Goal: Task Accomplishment & Management: Use online tool/utility

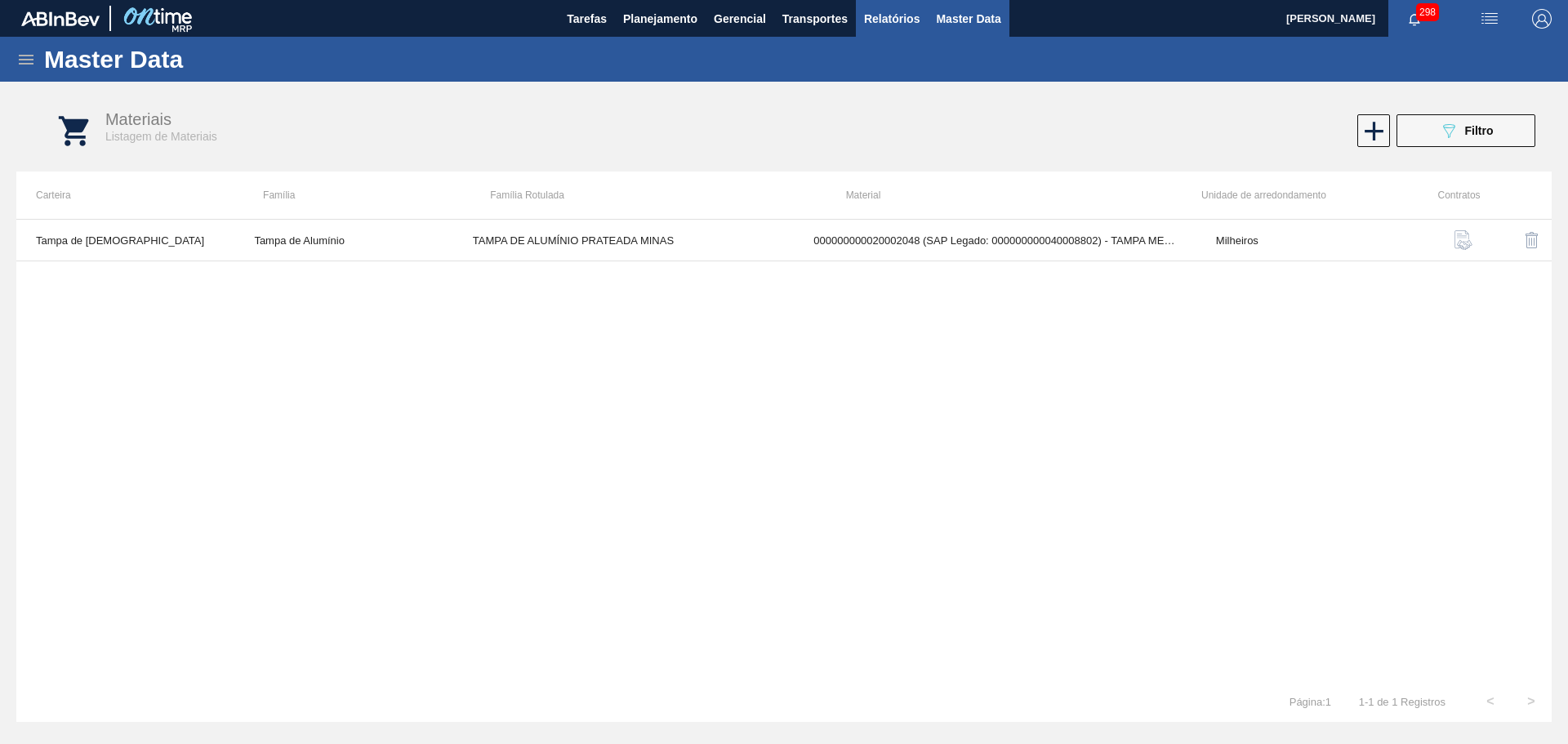
click at [875, 33] on button "Relatórios" at bounding box center [892, 18] width 72 height 37
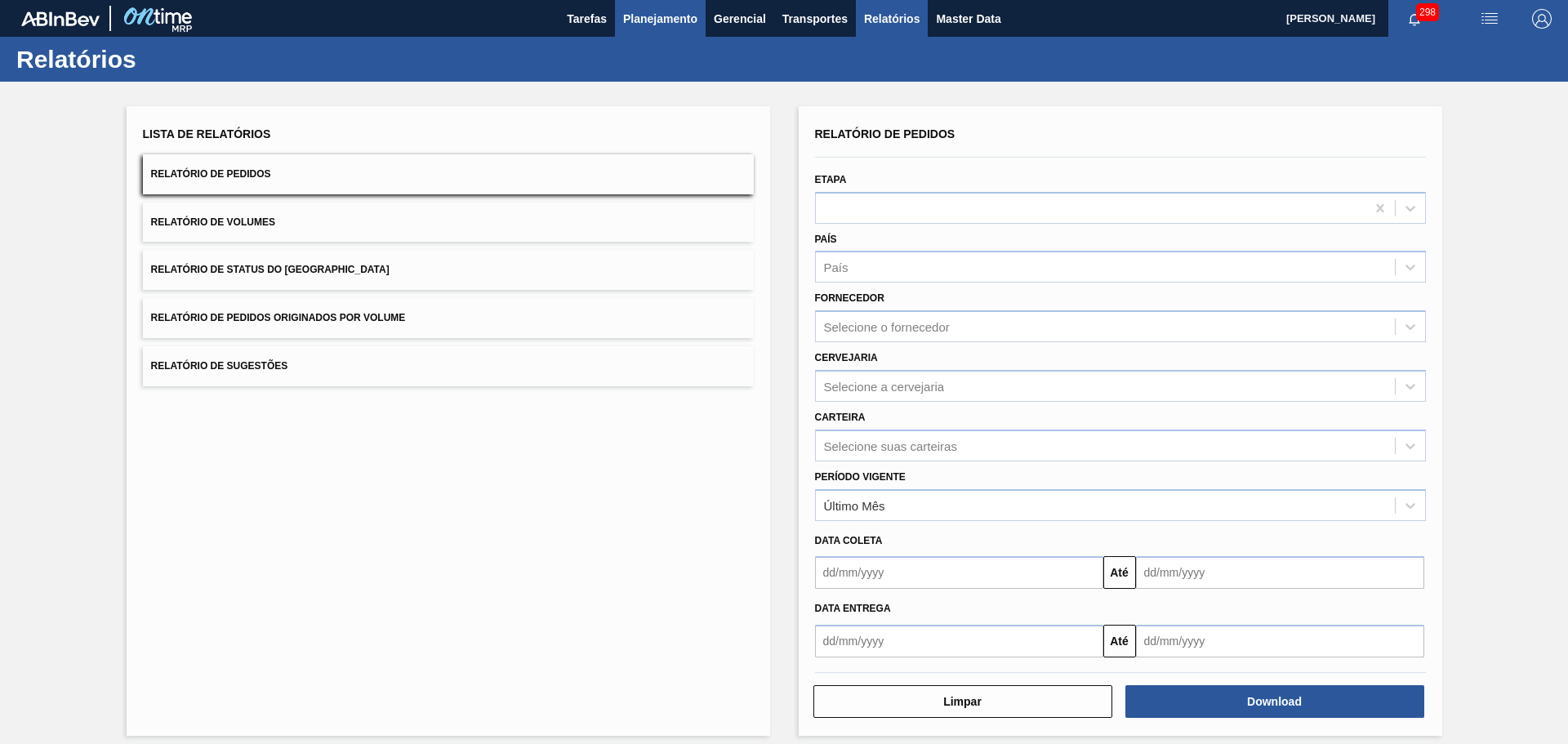
click at [683, 29] on button "Planejamento" at bounding box center [660, 18] width 91 height 37
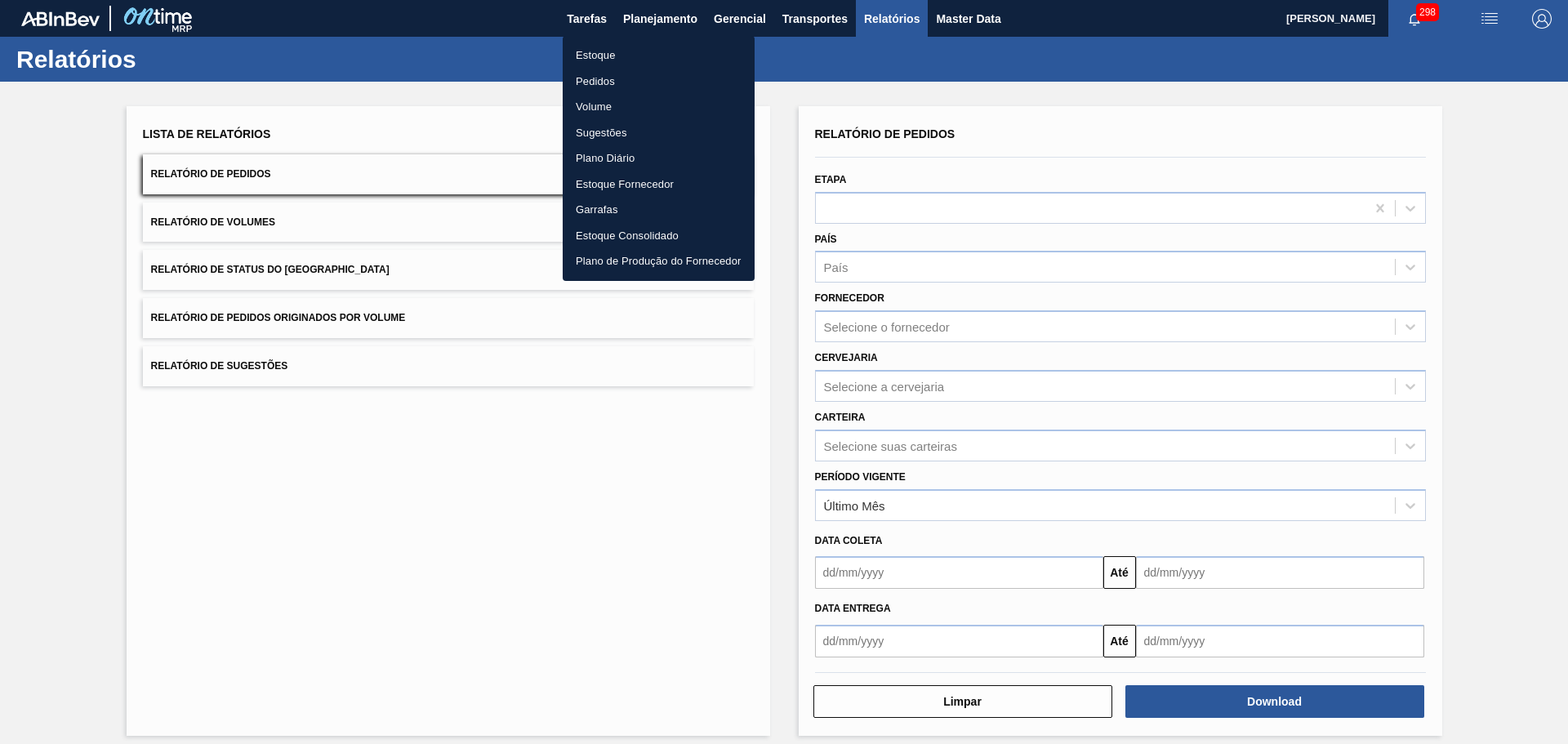
drag, startPoint x: 614, startPoint y: 53, endPoint x: 598, endPoint y: 56, distance: 16.3
click at [613, 53] on li "Estoque" at bounding box center [658, 56] width 192 height 27
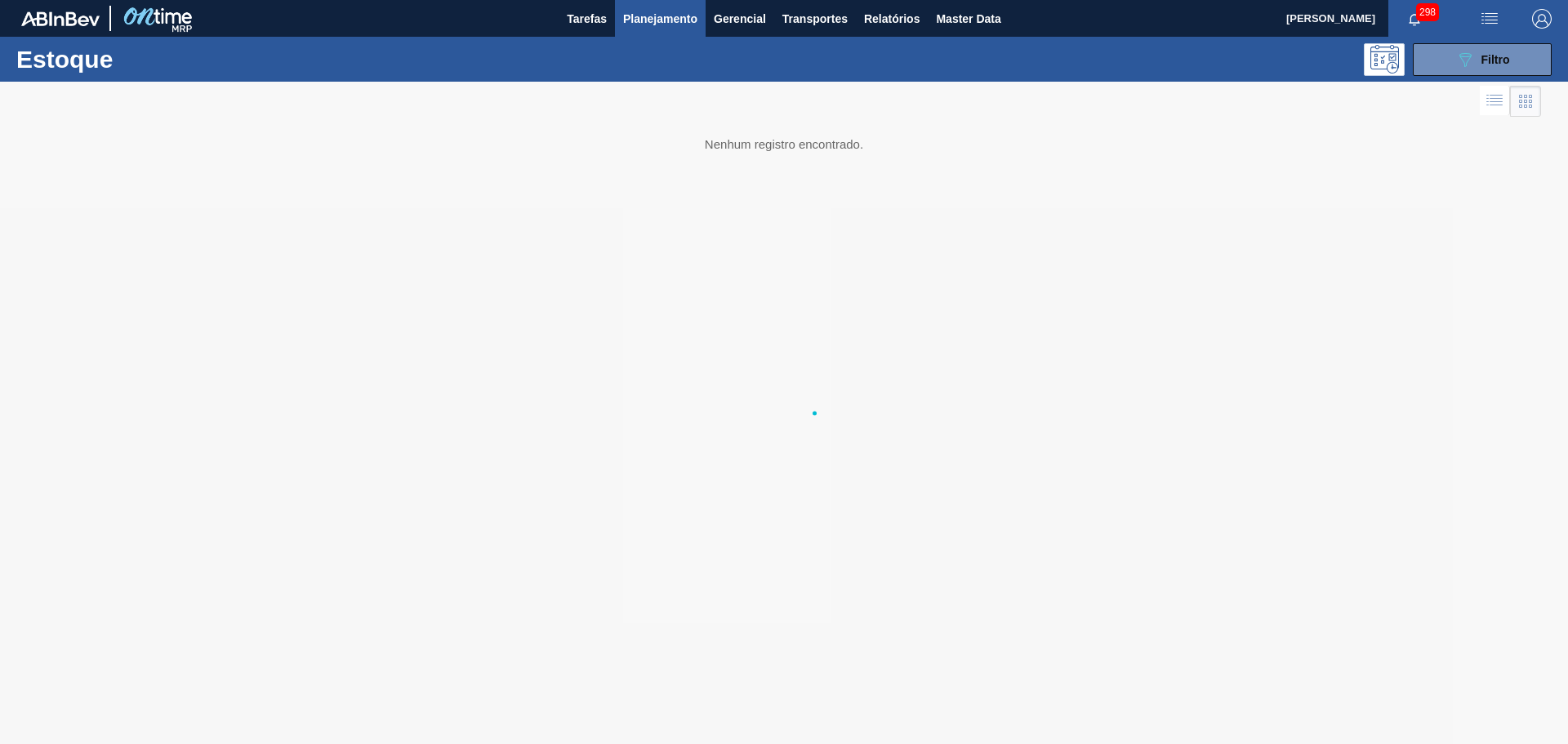
click at [1420, 21] on span "298" at bounding box center [1428, 12] width 23 height 18
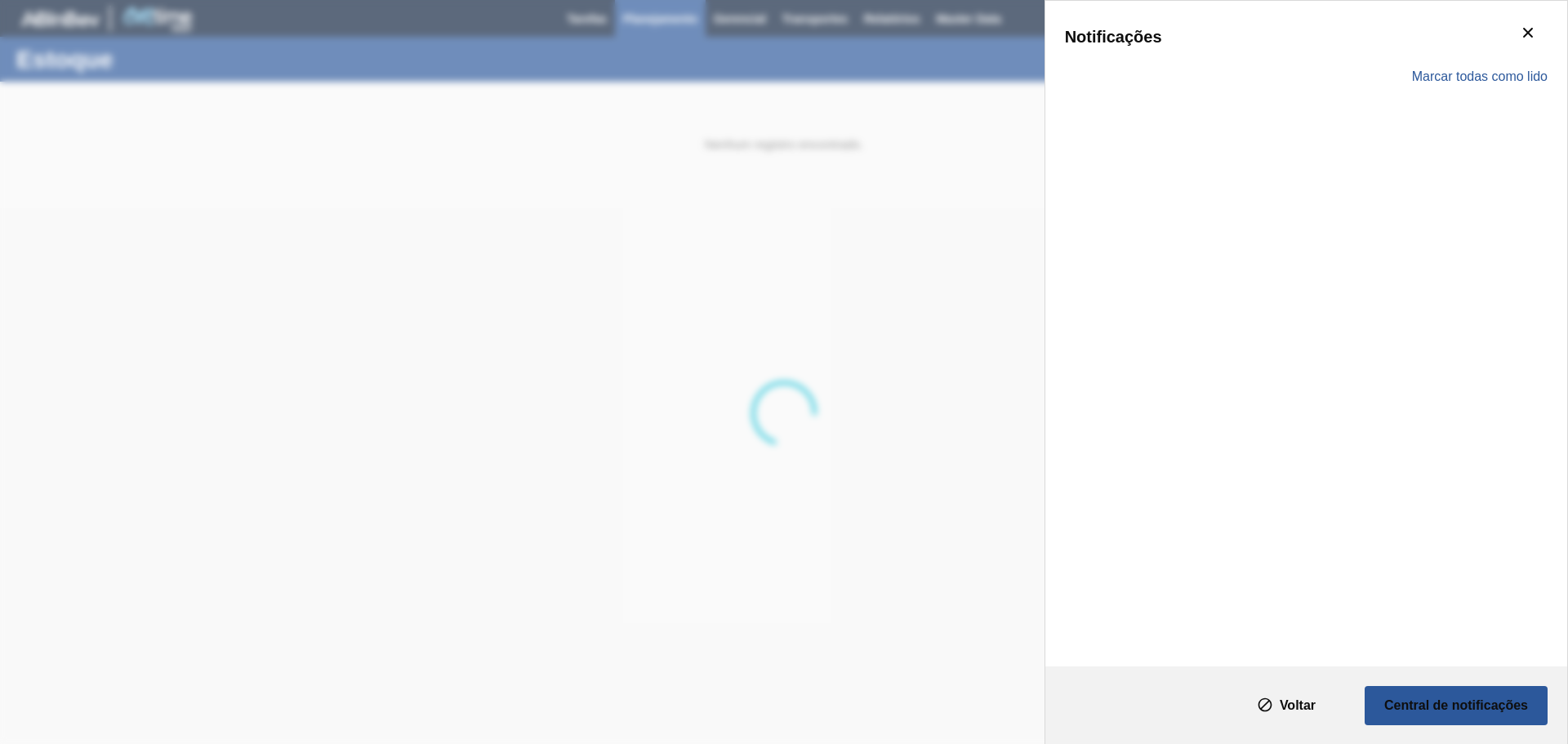
click at [1517, 62] on div "Marcar todas como lido" at bounding box center [1306, 76] width 483 height 47
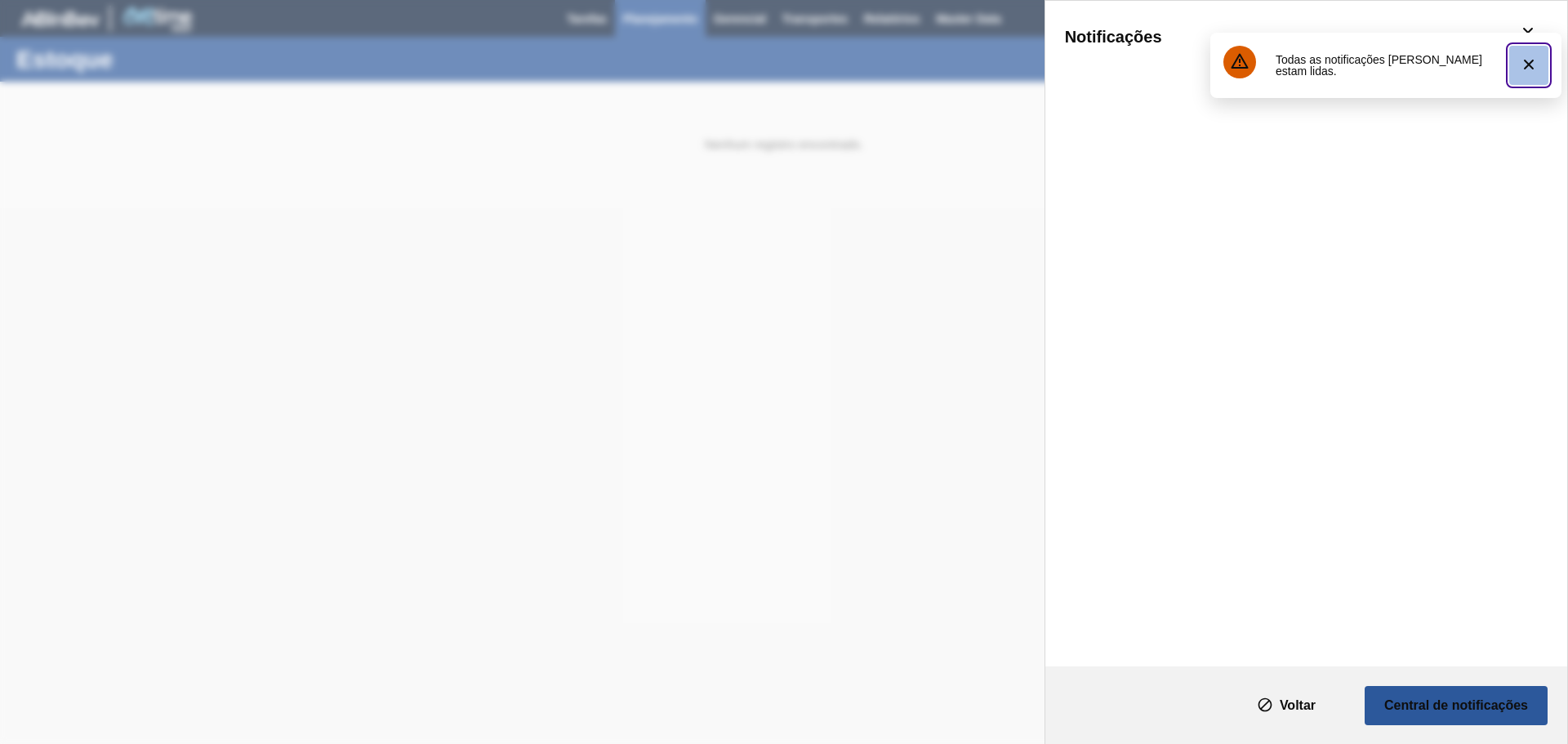
click at [1514, 73] on button "botão de ícone" at bounding box center [1529, 65] width 39 height 39
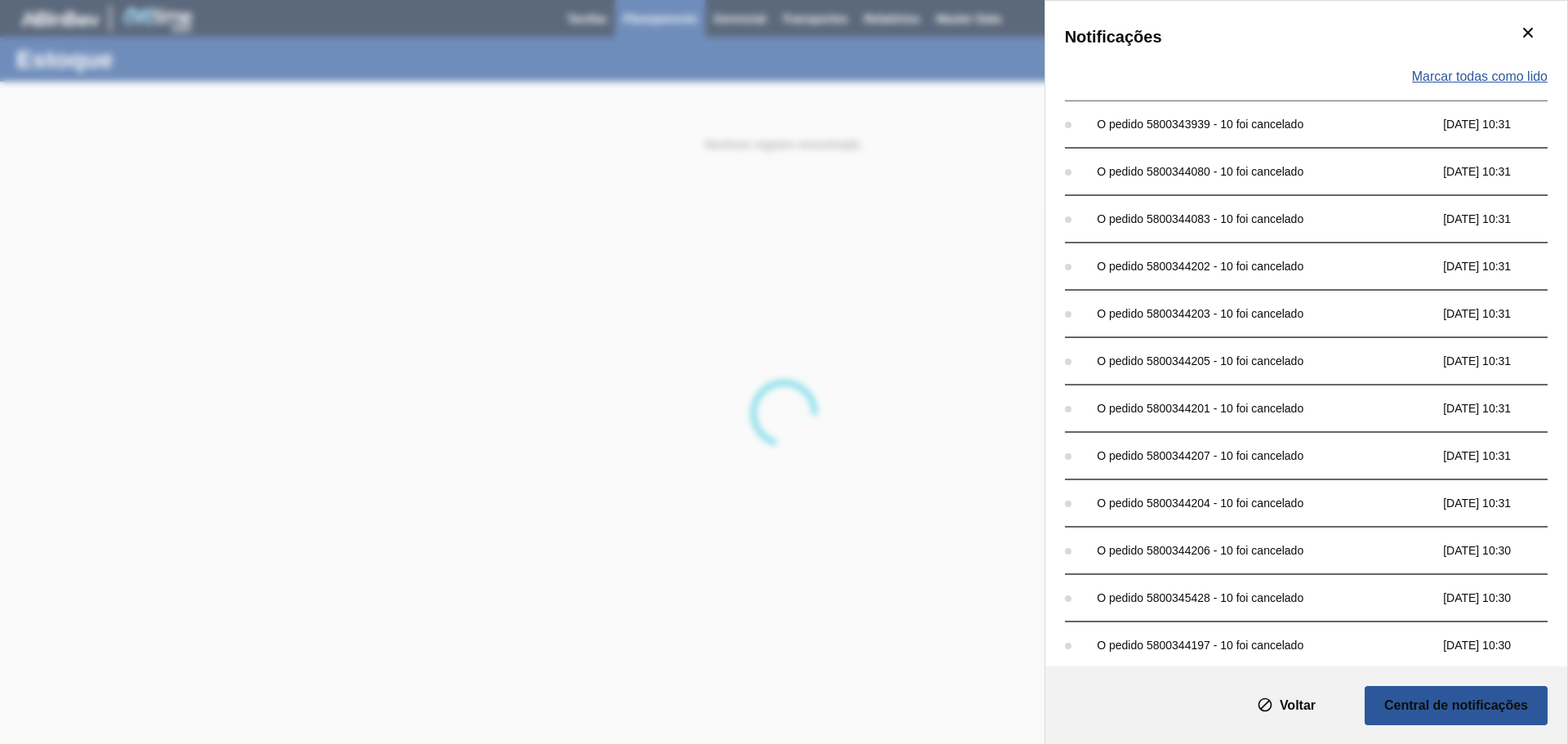
click at [1505, 78] on span "Marcar todas como lido" at bounding box center [1480, 76] width 136 height 15
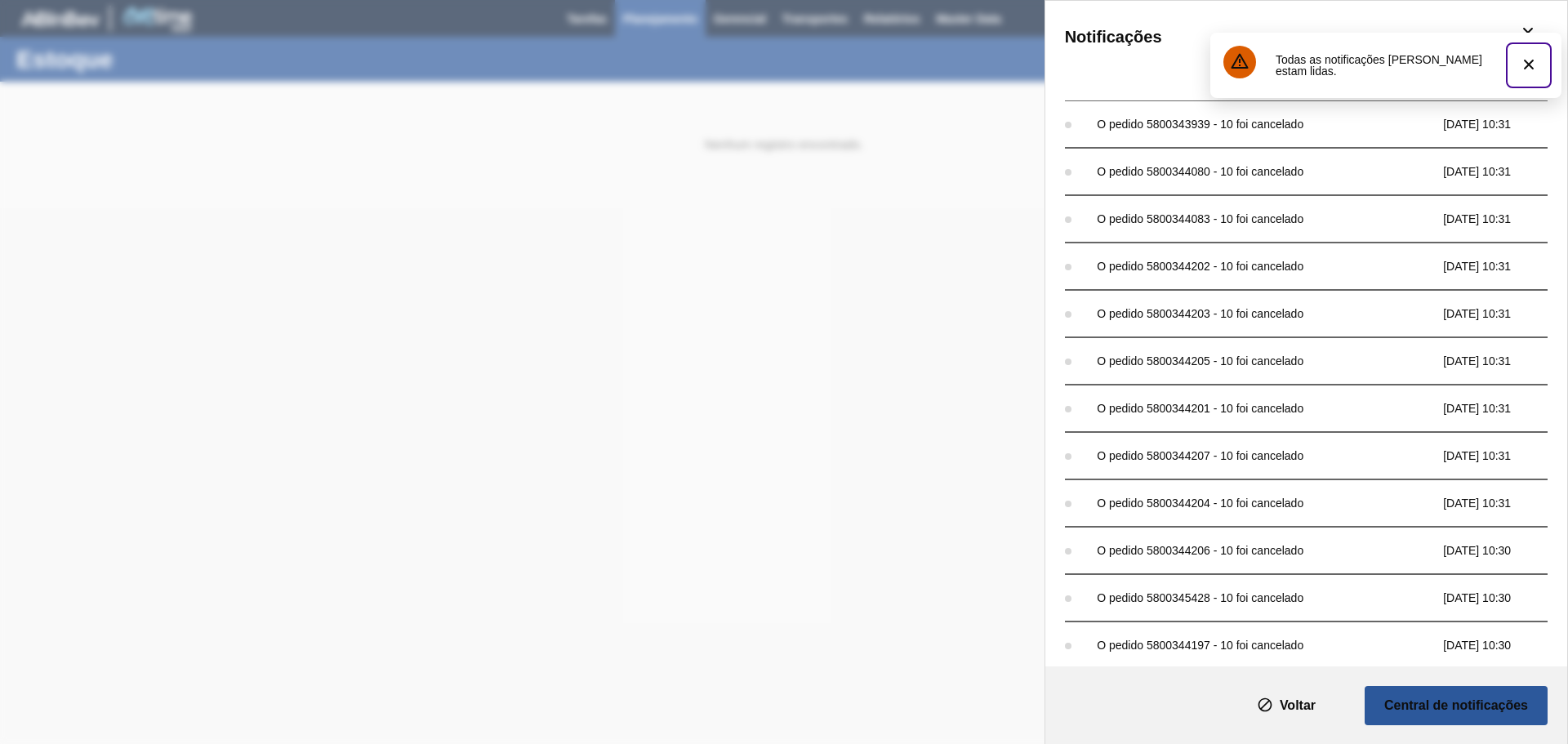
click at [1540, 73] on button "botão de ícone" at bounding box center [1529, 65] width 39 height 39
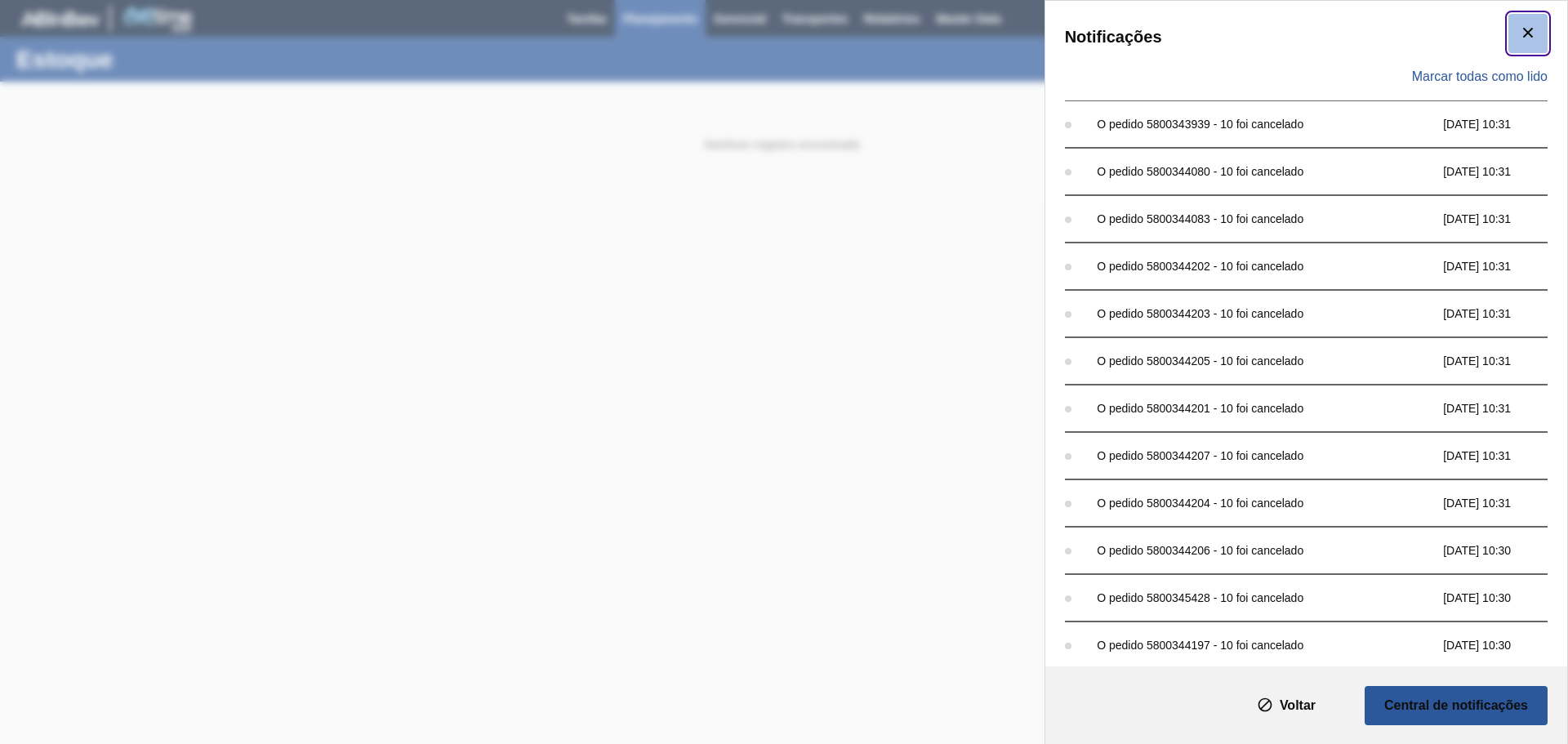
click at [1523, 35] on icon "botão de ícone" at bounding box center [1528, 32] width 20 height 20
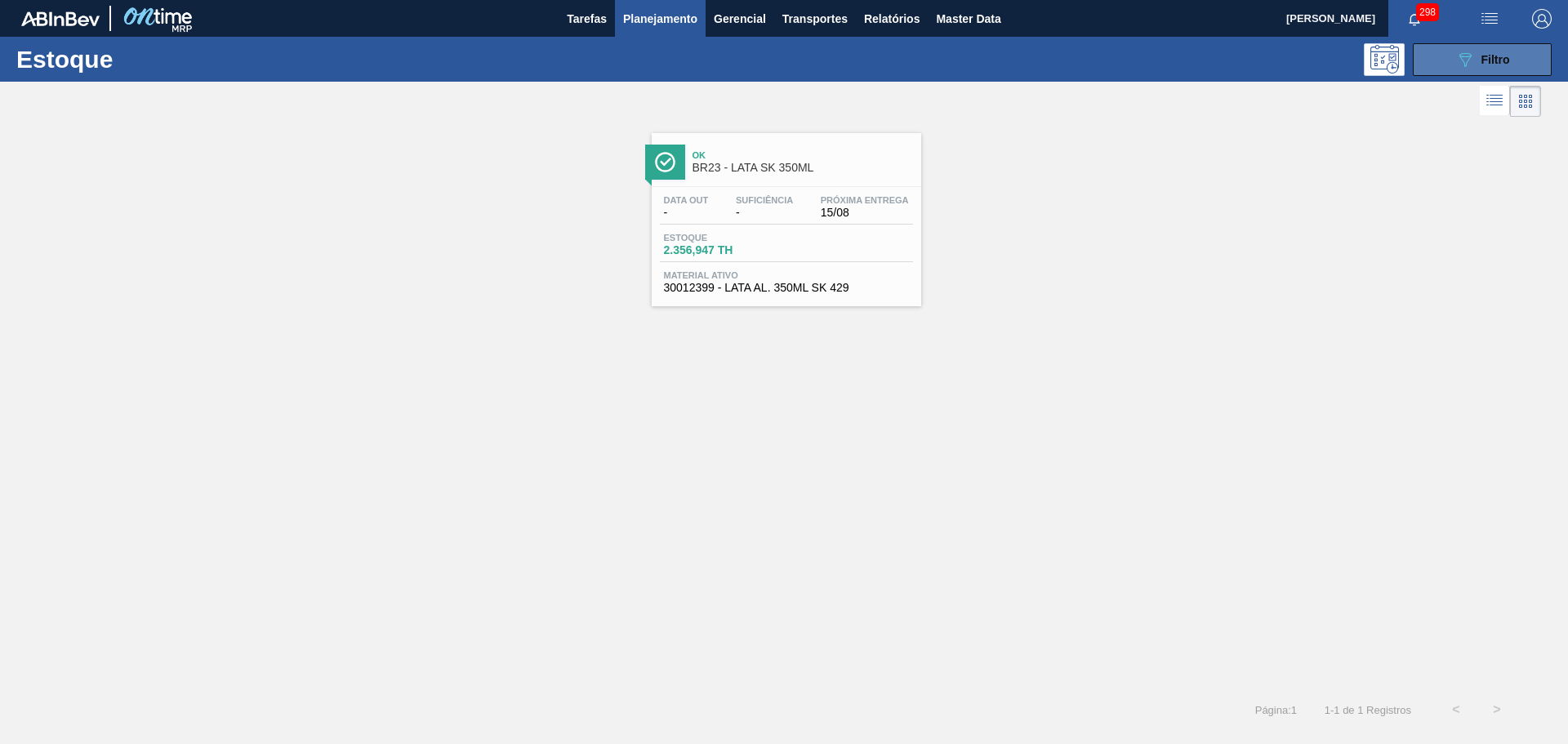
click at [1519, 57] on button "089F7B8B-B2A5-4AFE-B5C0-19BA573D28AC Filtro" at bounding box center [1483, 60] width 139 height 32
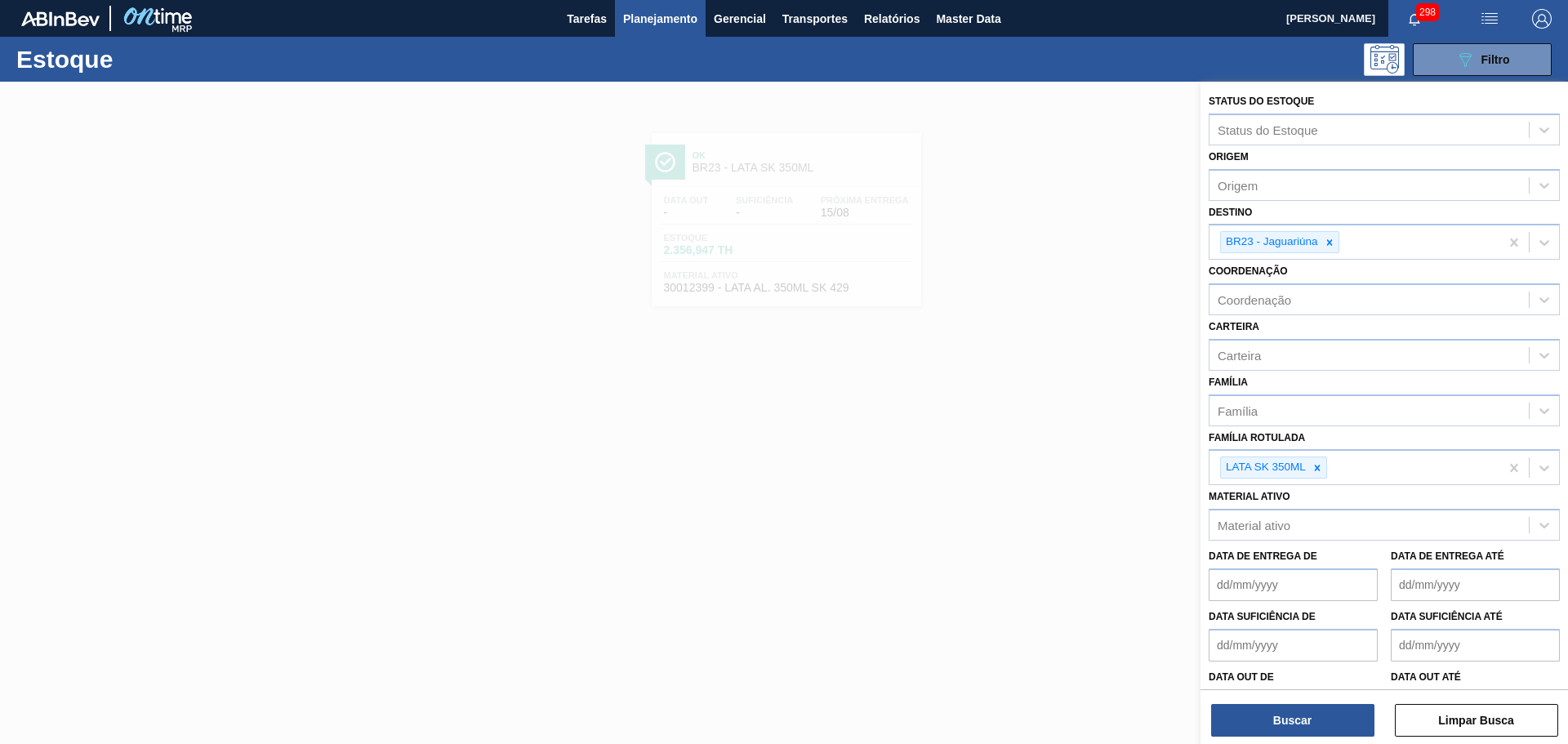
click at [993, 130] on div at bounding box center [784, 454] width 1568 height 744
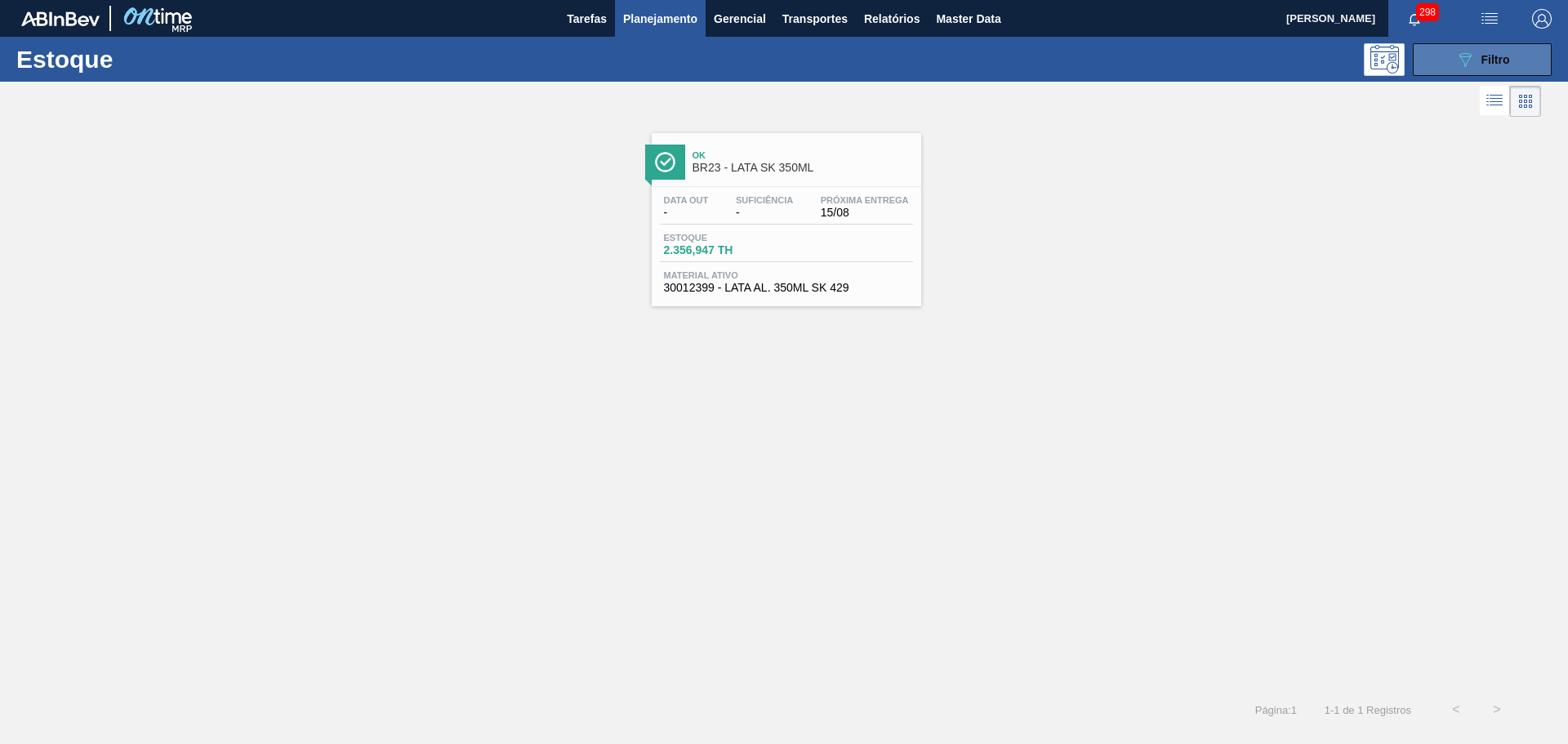
click at [1509, 53] on span "Filtro" at bounding box center [1495, 59] width 28 height 13
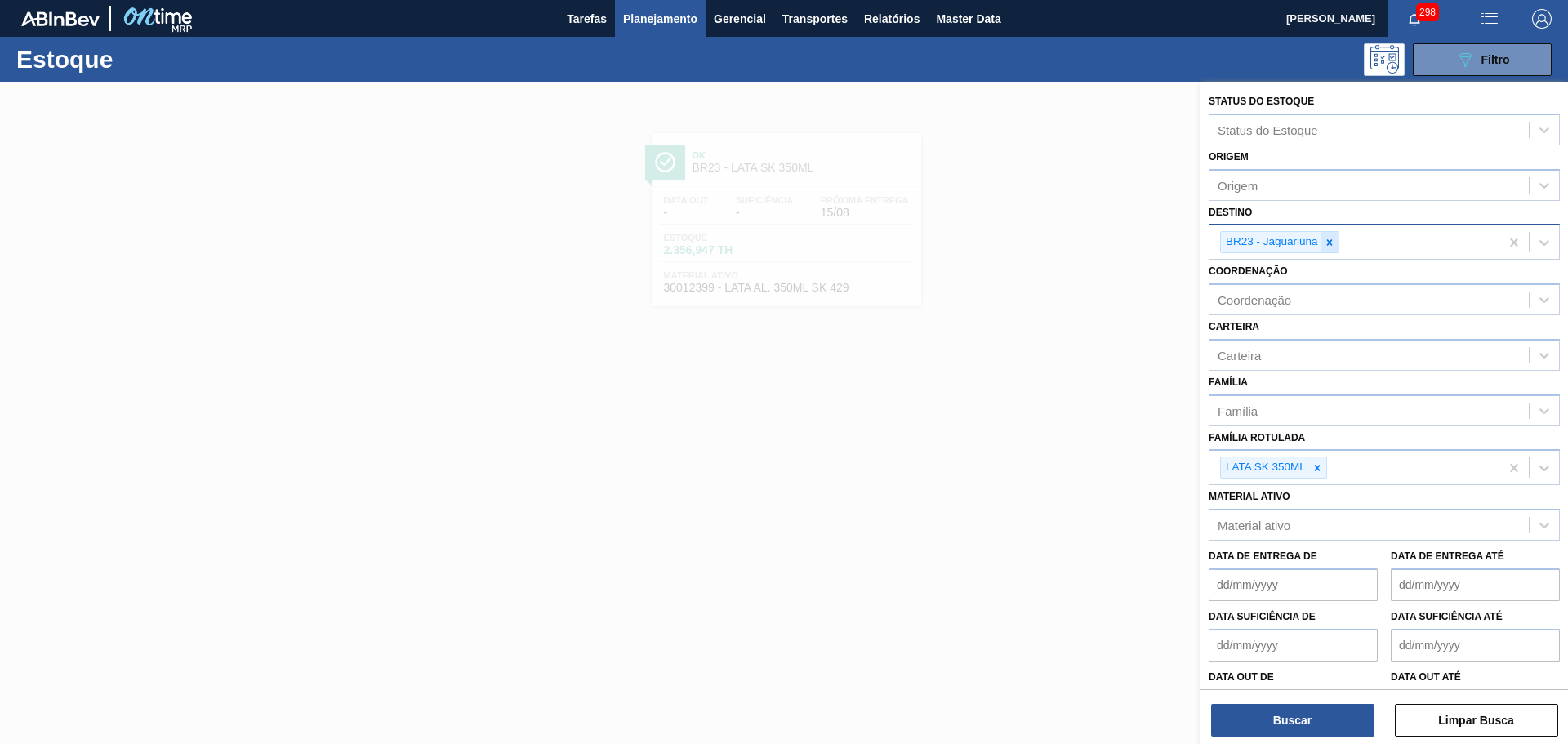
click at [1332, 239] on icon at bounding box center [1329, 242] width 11 height 11
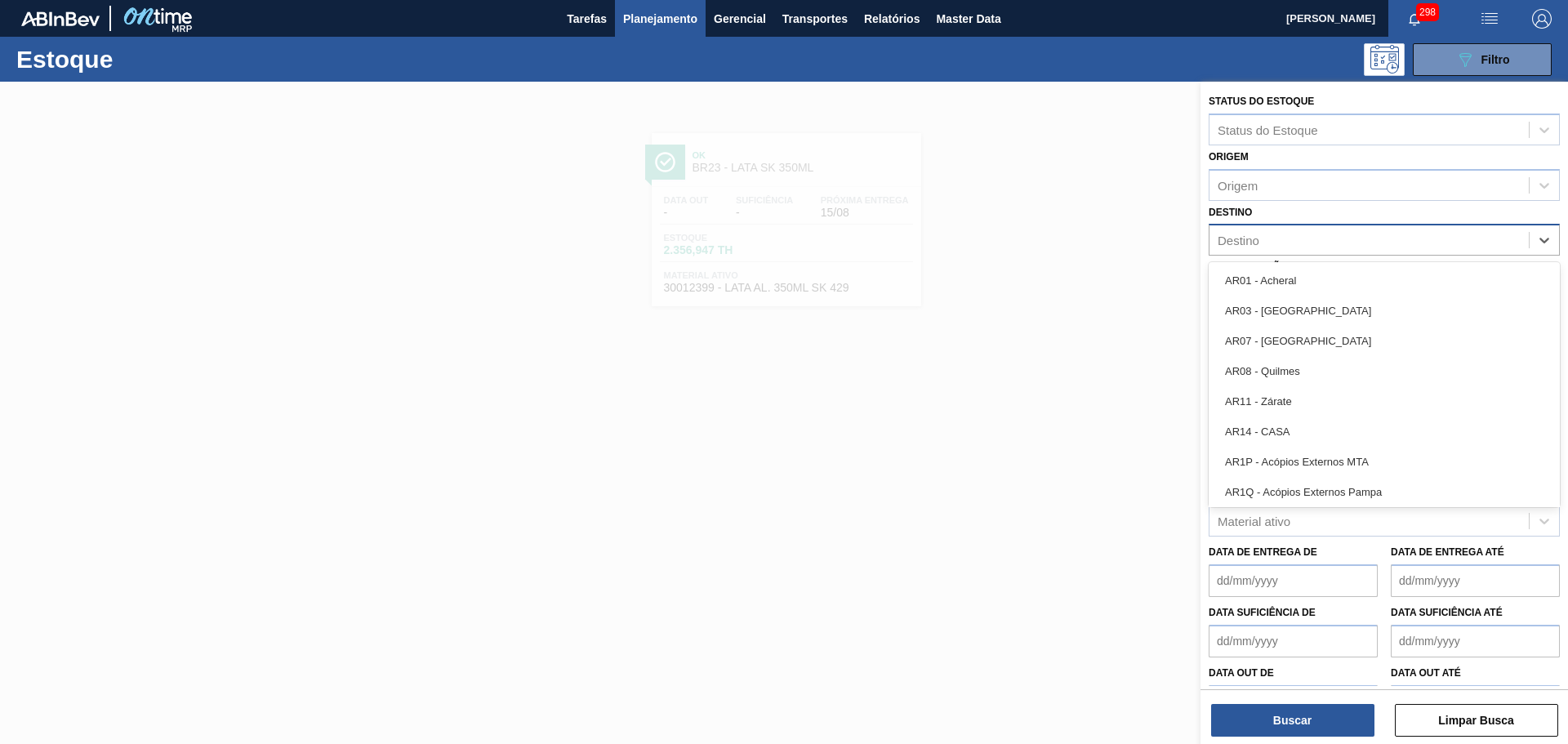
click at [1331, 245] on div "Destino" at bounding box center [1370, 240] width 320 height 24
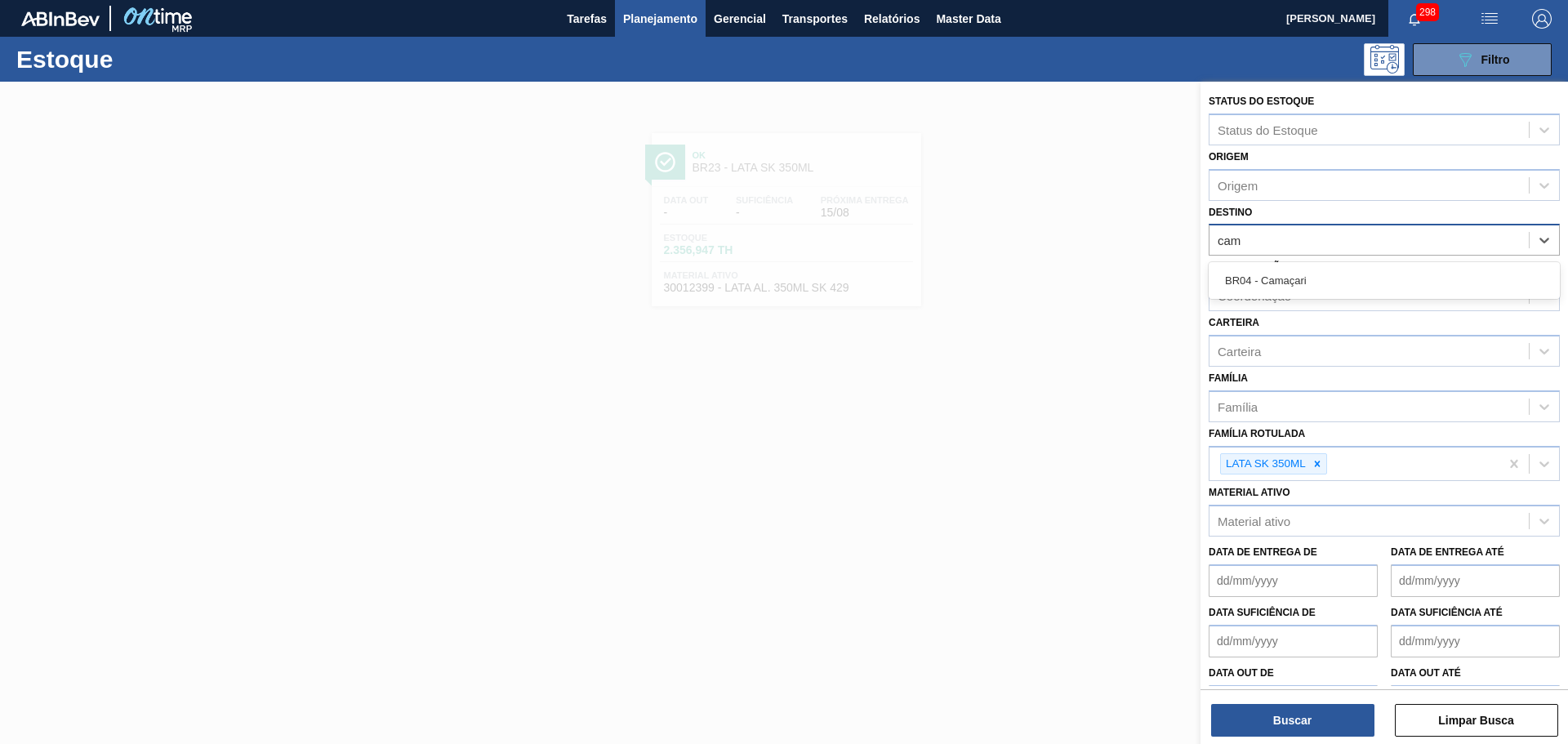
type input "cama"
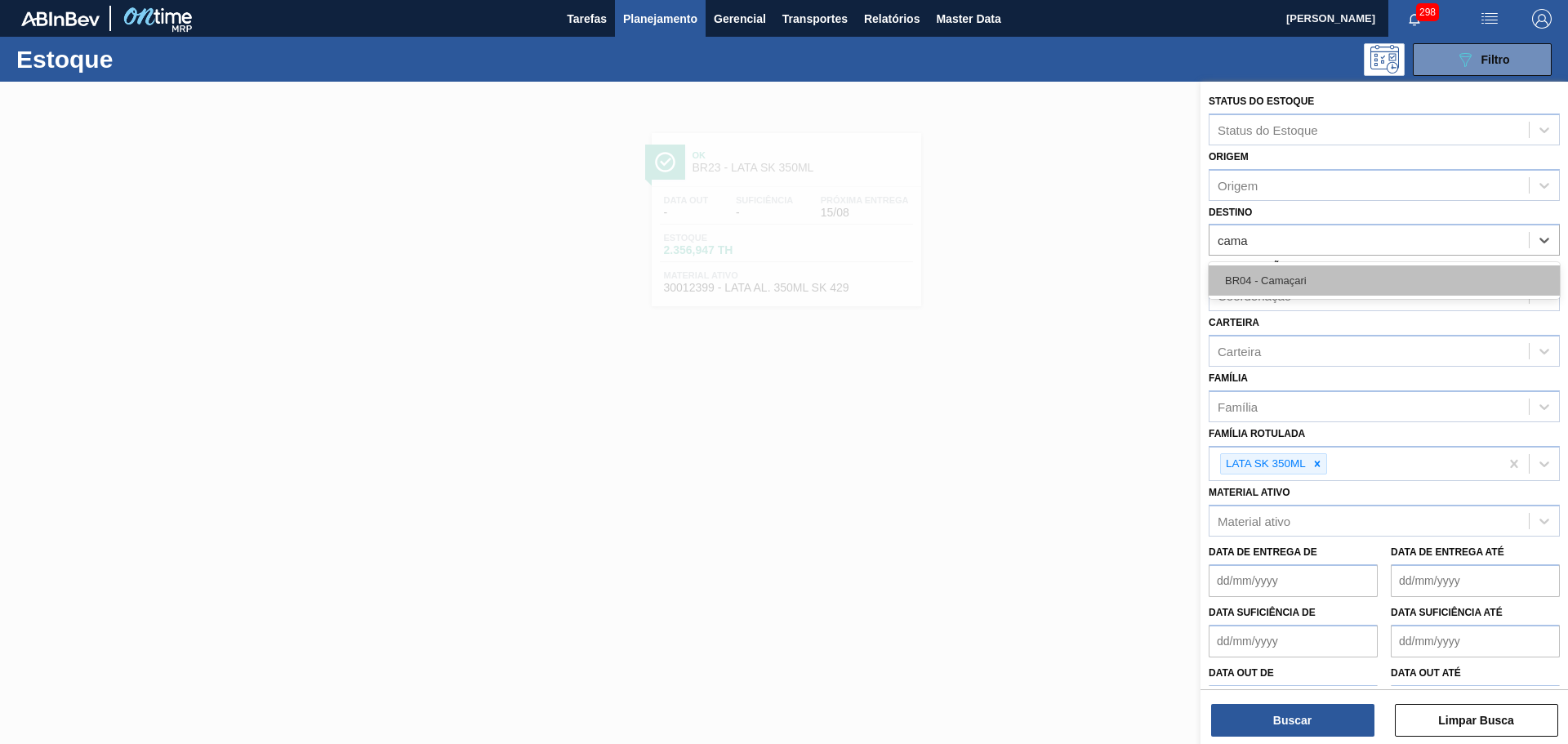
click at [1302, 286] on div "BR04 - Camaçari" at bounding box center [1384, 280] width 351 height 30
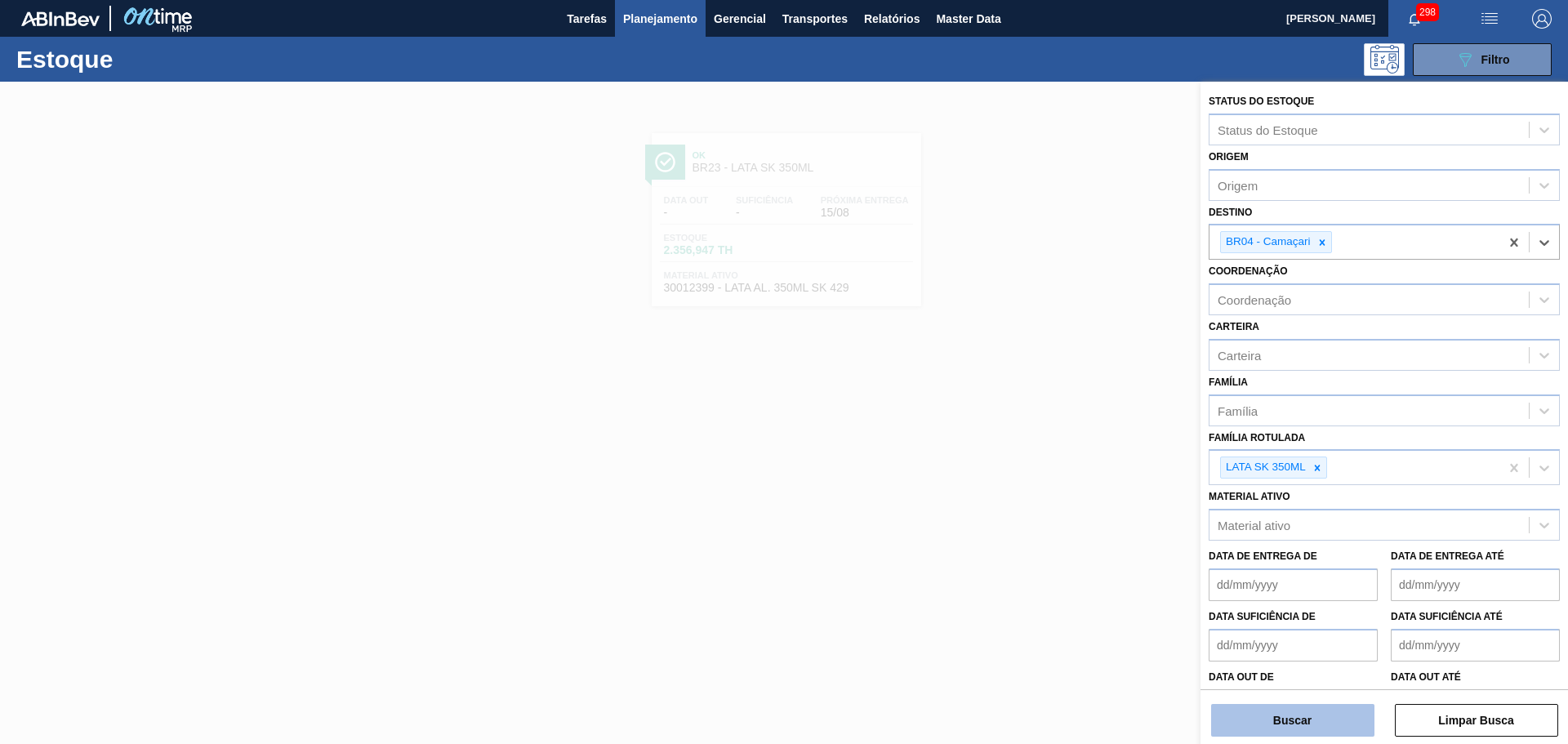
click at [1301, 718] on button "Buscar" at bounding box center [1293, 721] width 163 height 32
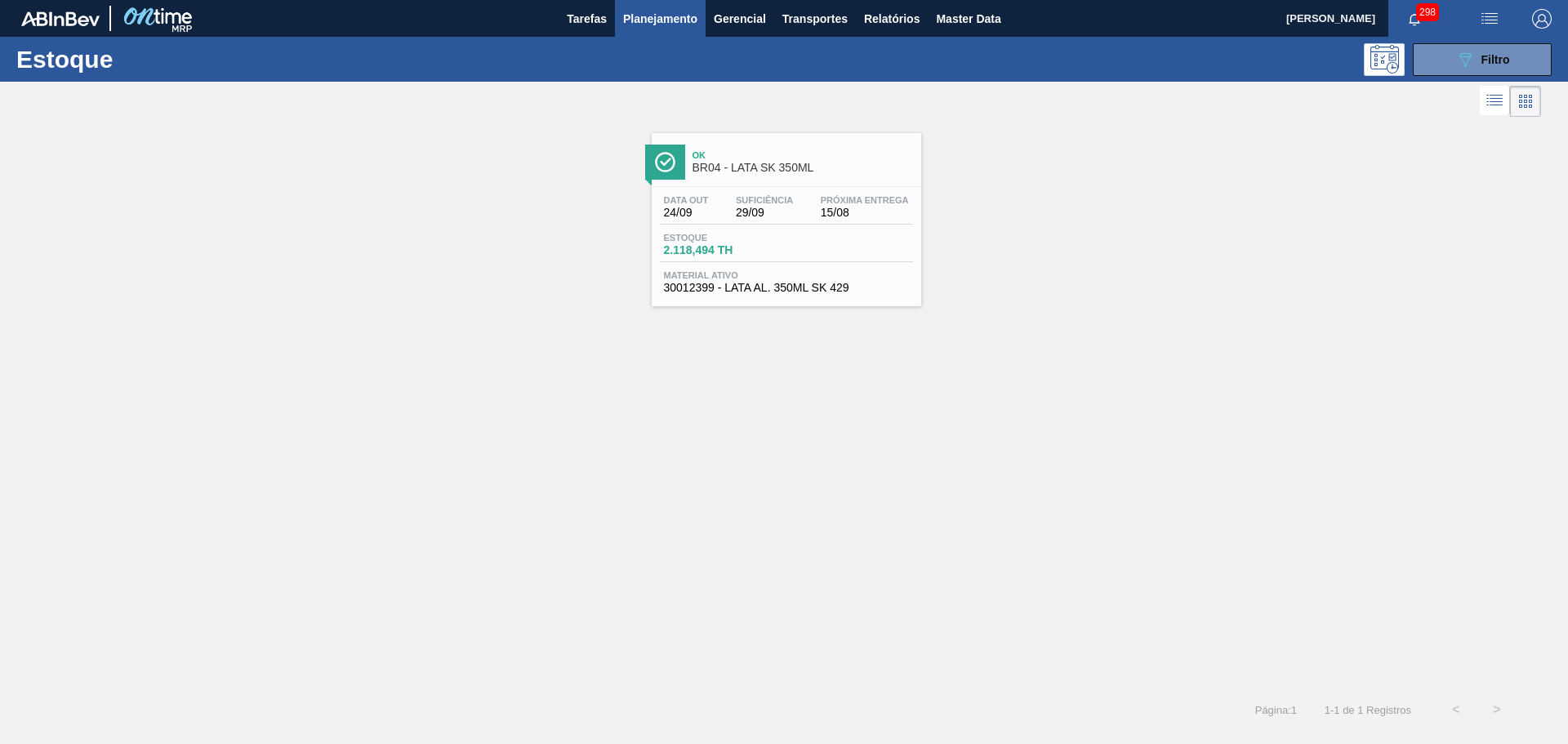
click at [766, 166] on span "BR04 - LATA SK 350ML" at bounding box center [803, 168] width 221 height 12
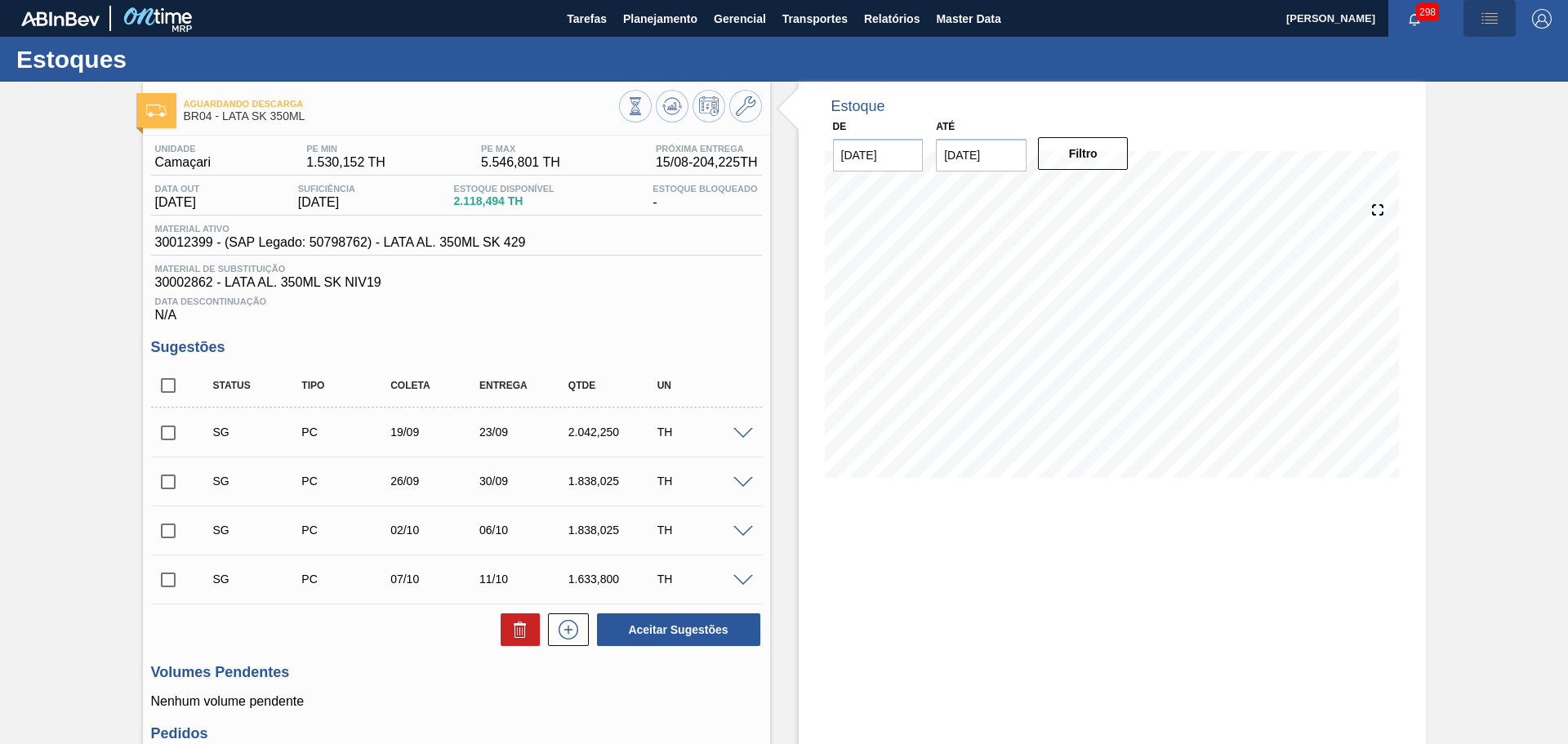
click at [1480, 27] on img "button" at bounding box center [1489, 19] width 20 height 20
click at [1456, 52] on li "Pedido Contingência" at bounding box center [1480, 58] width 150 height 29
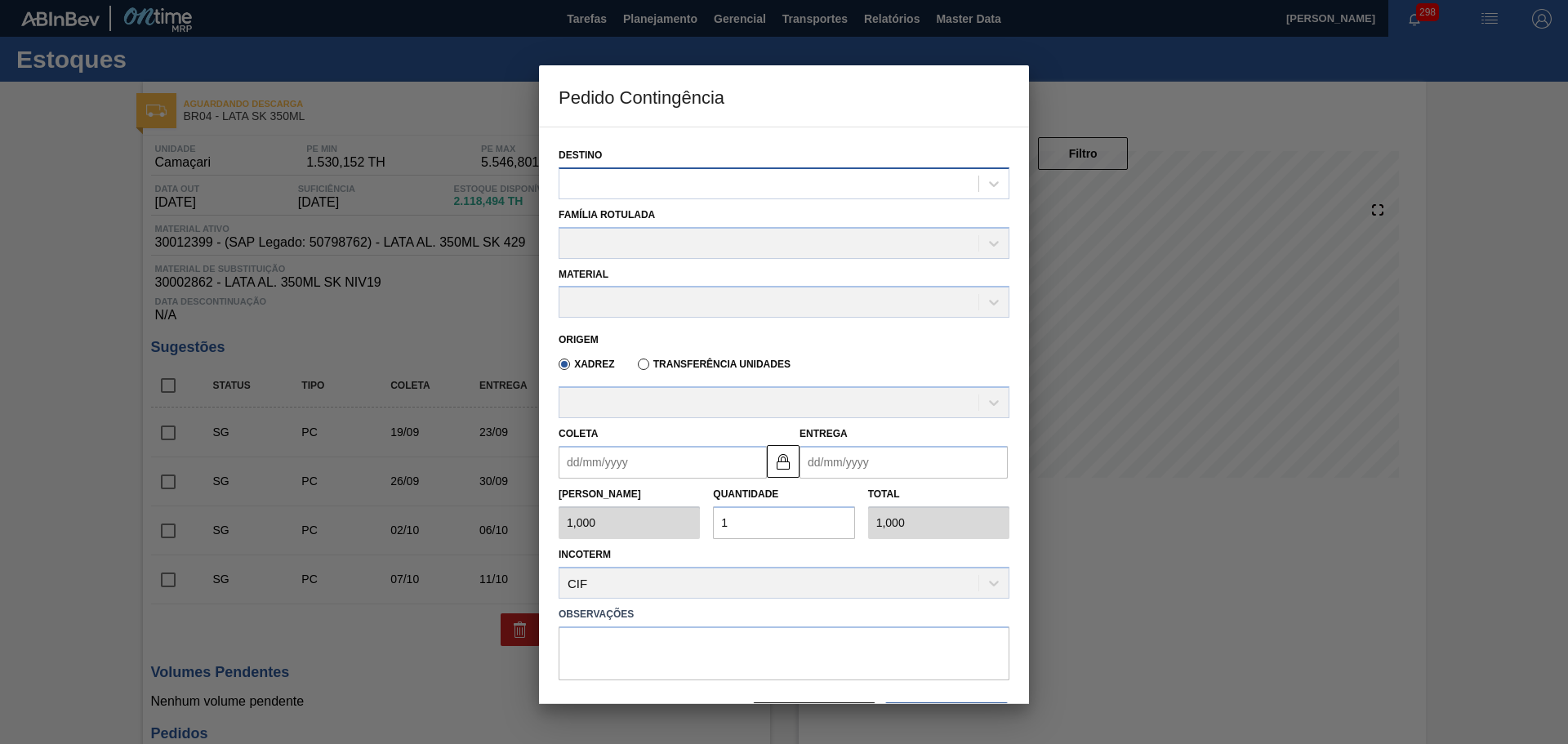
click at [716, 180] on div at bounding box center [769, 184] width 419 height 24
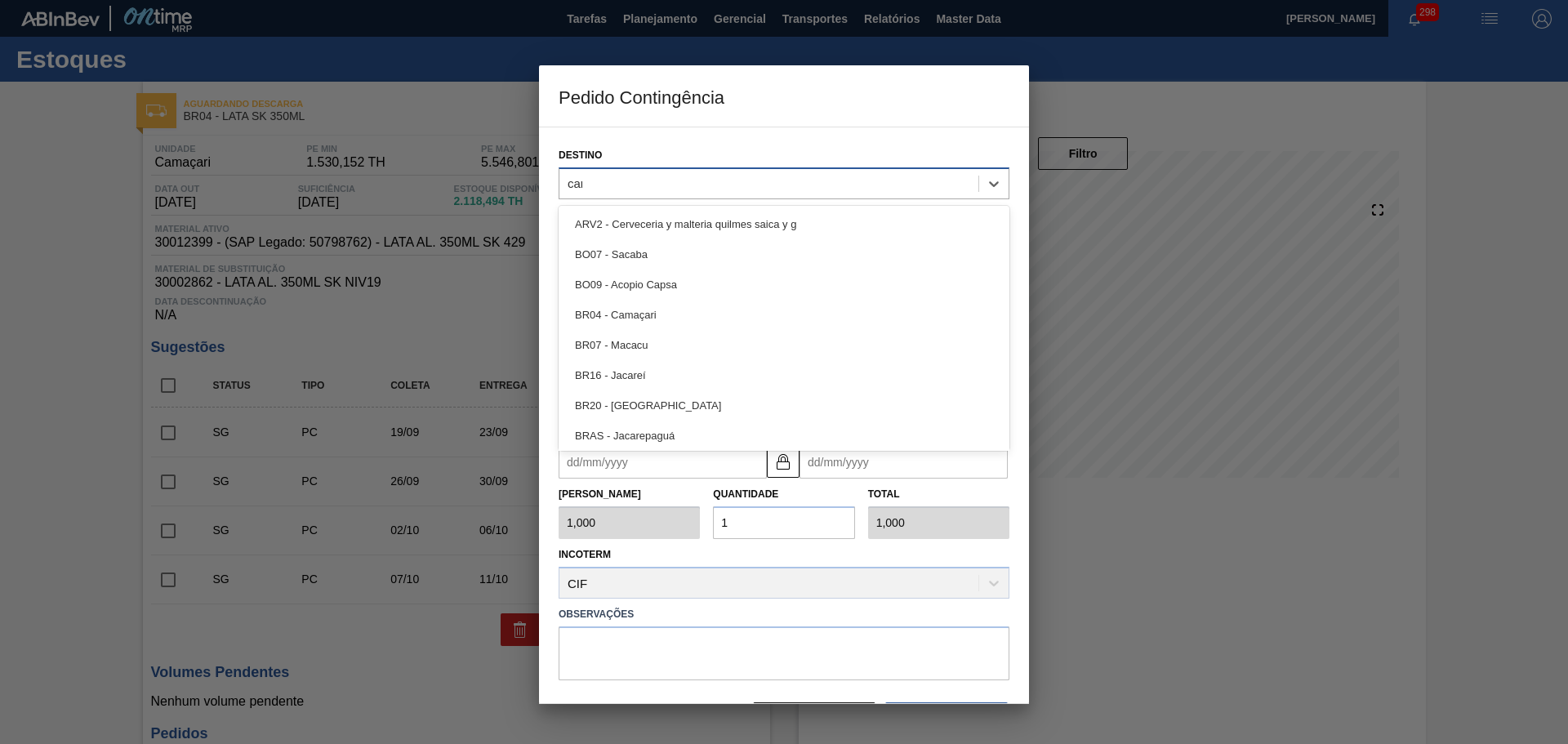
type input "cama"
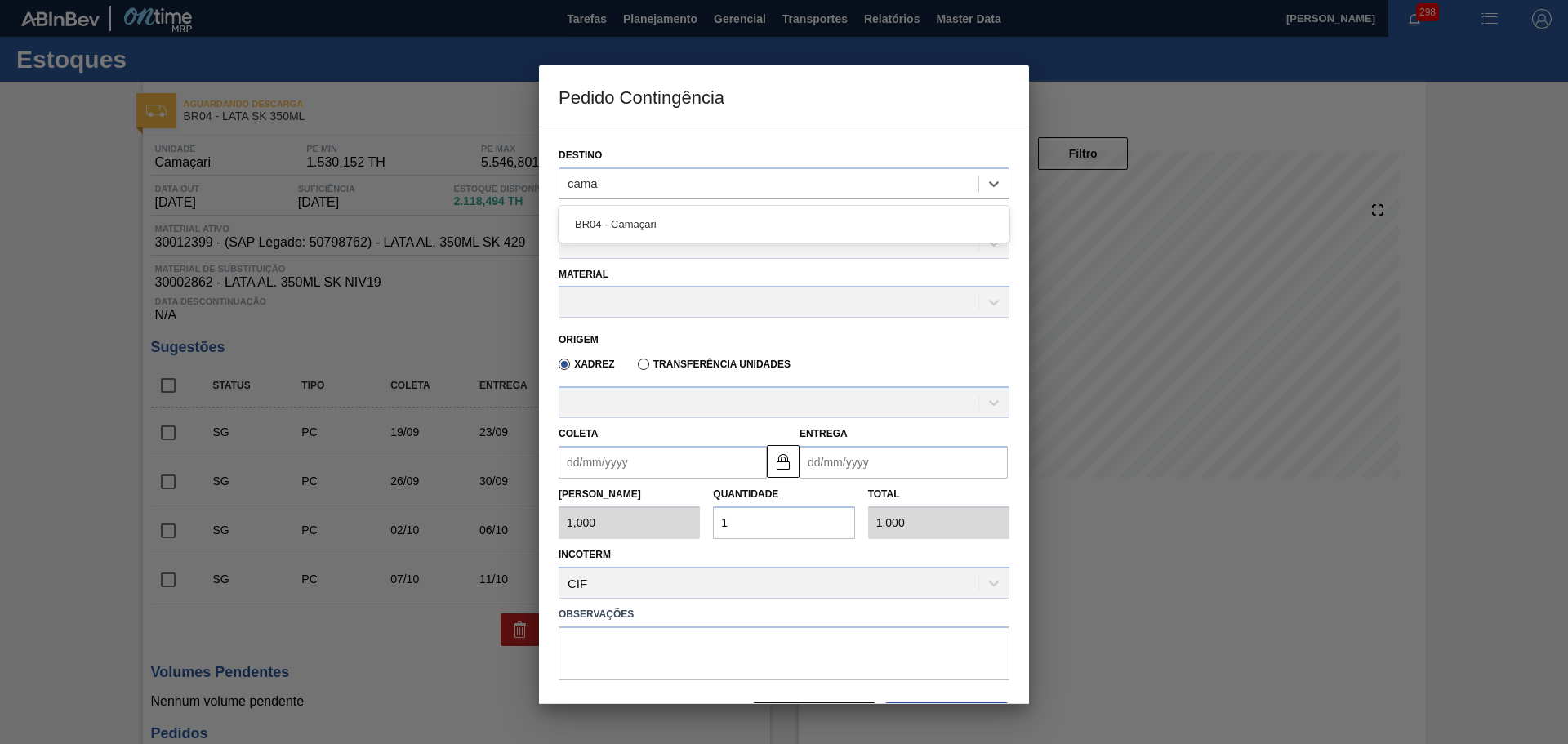
click at [689, 221] on div "BR04 - Camaçari" at bounding box center [783, 224] width 451 height 30
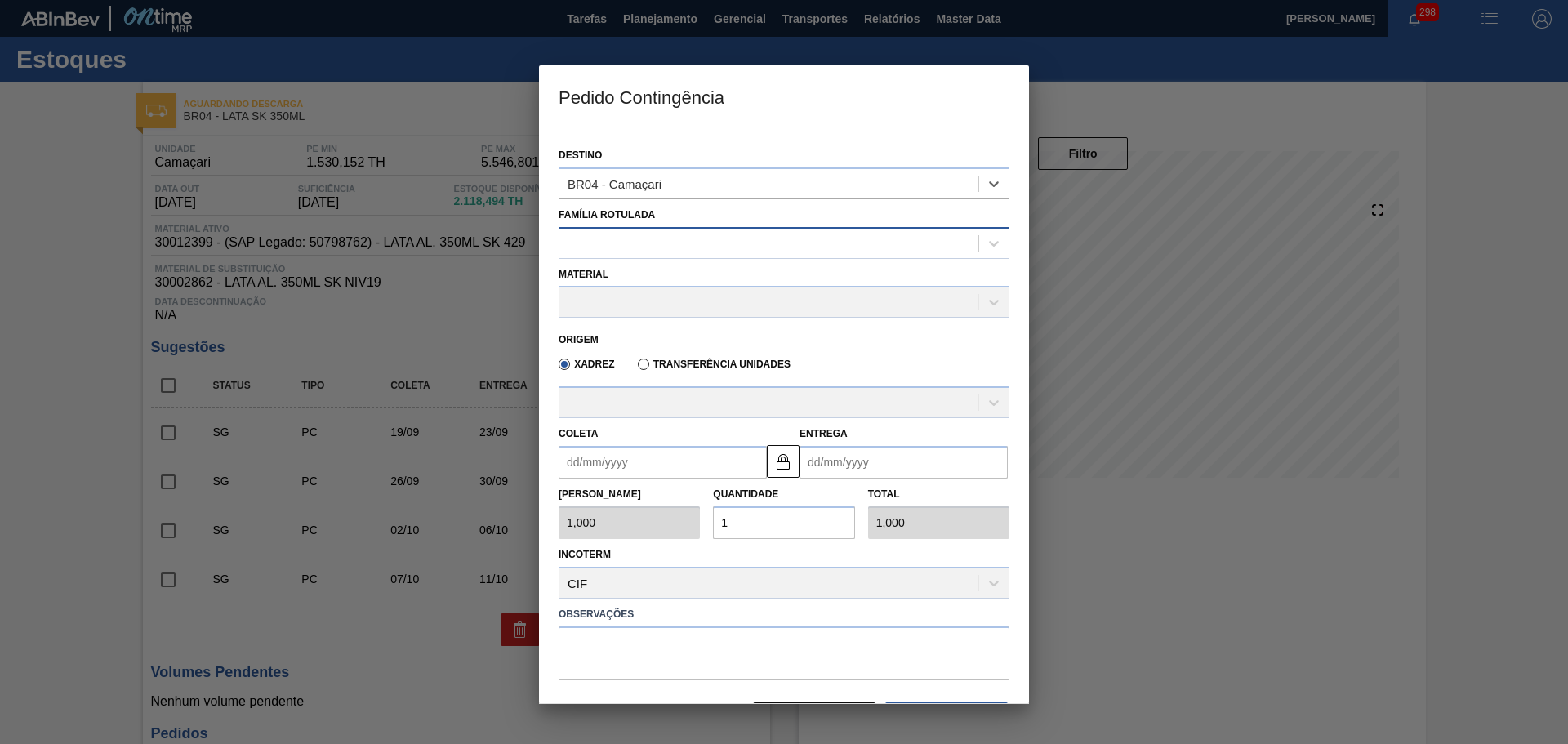
click at [683, 246] on div at bounding box center [769, 243] width 419 height 24
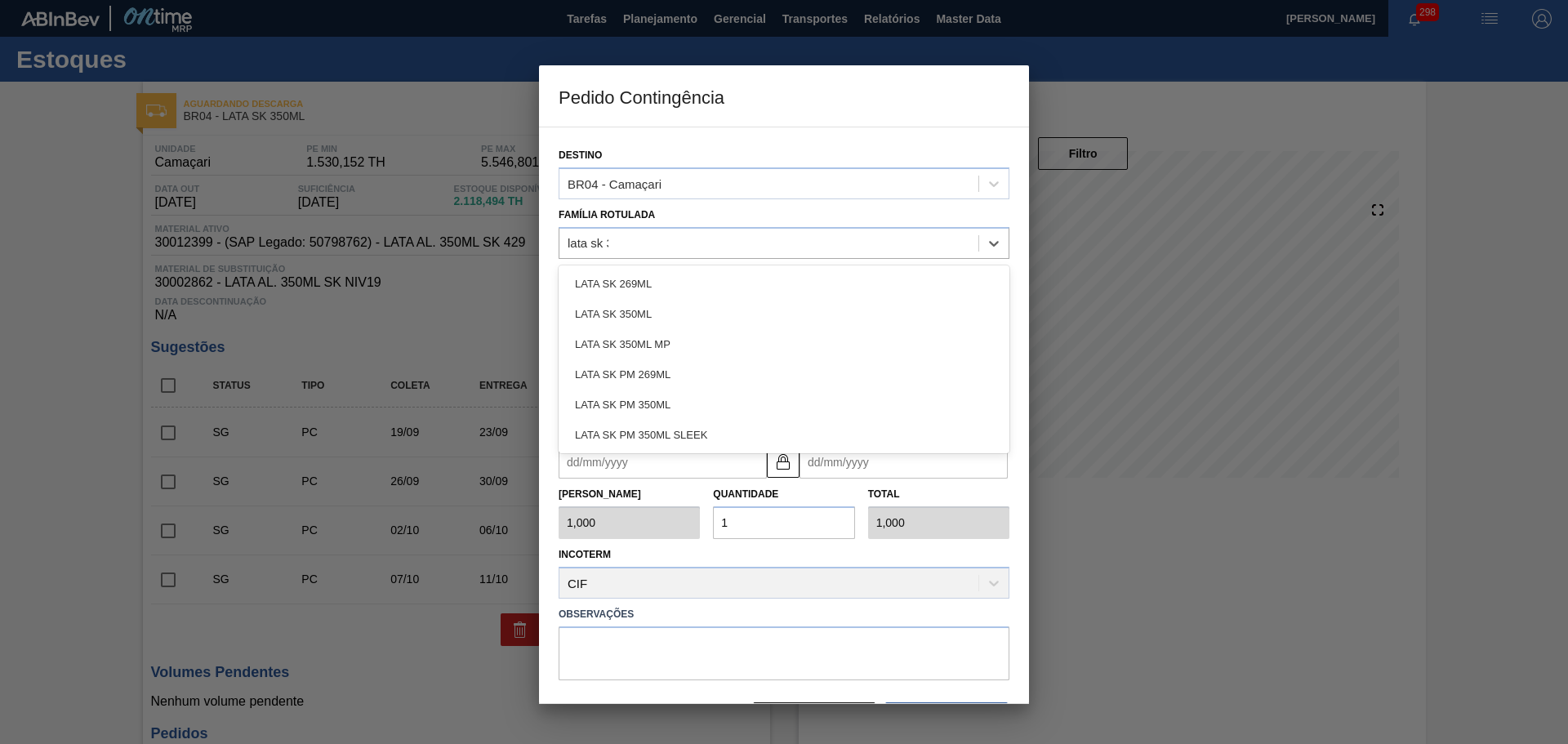
type Rotulada "lata sk 35"
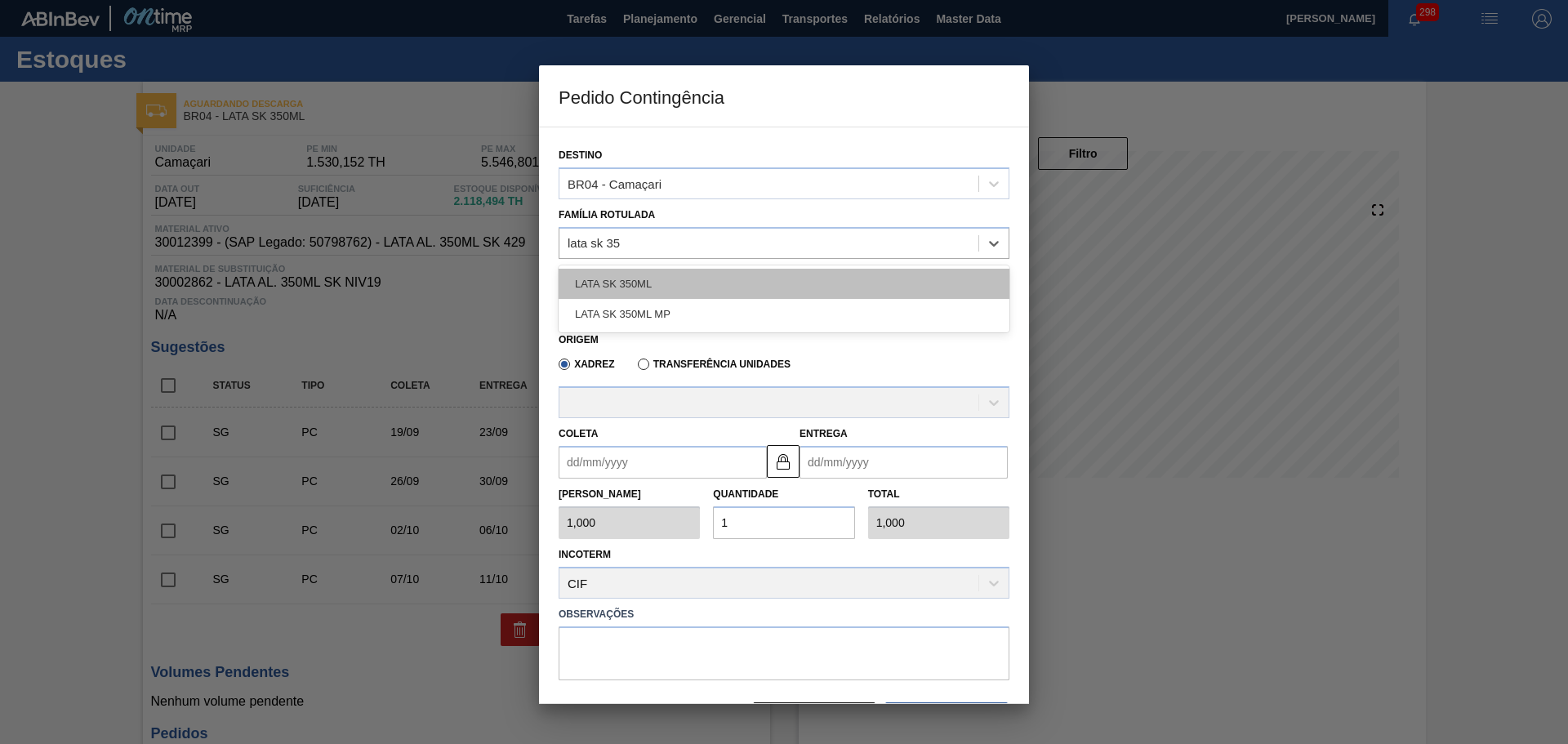
click at [670, 279] on div "LATA SK 350ML" at bounding box center [783, 283] width 451 height 30
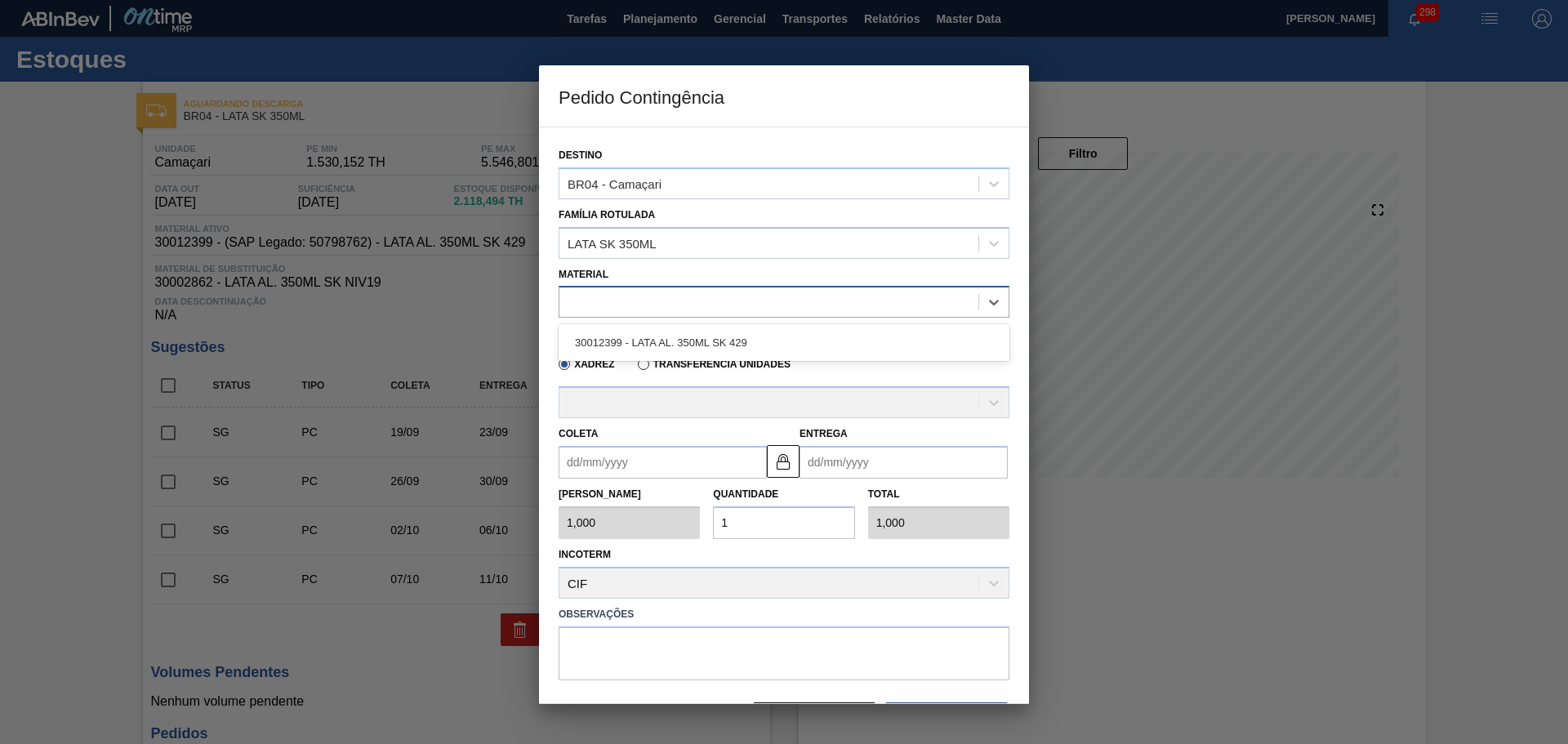
click at [650, 309] on div at bounding box center [769, 303] width 419 height 24
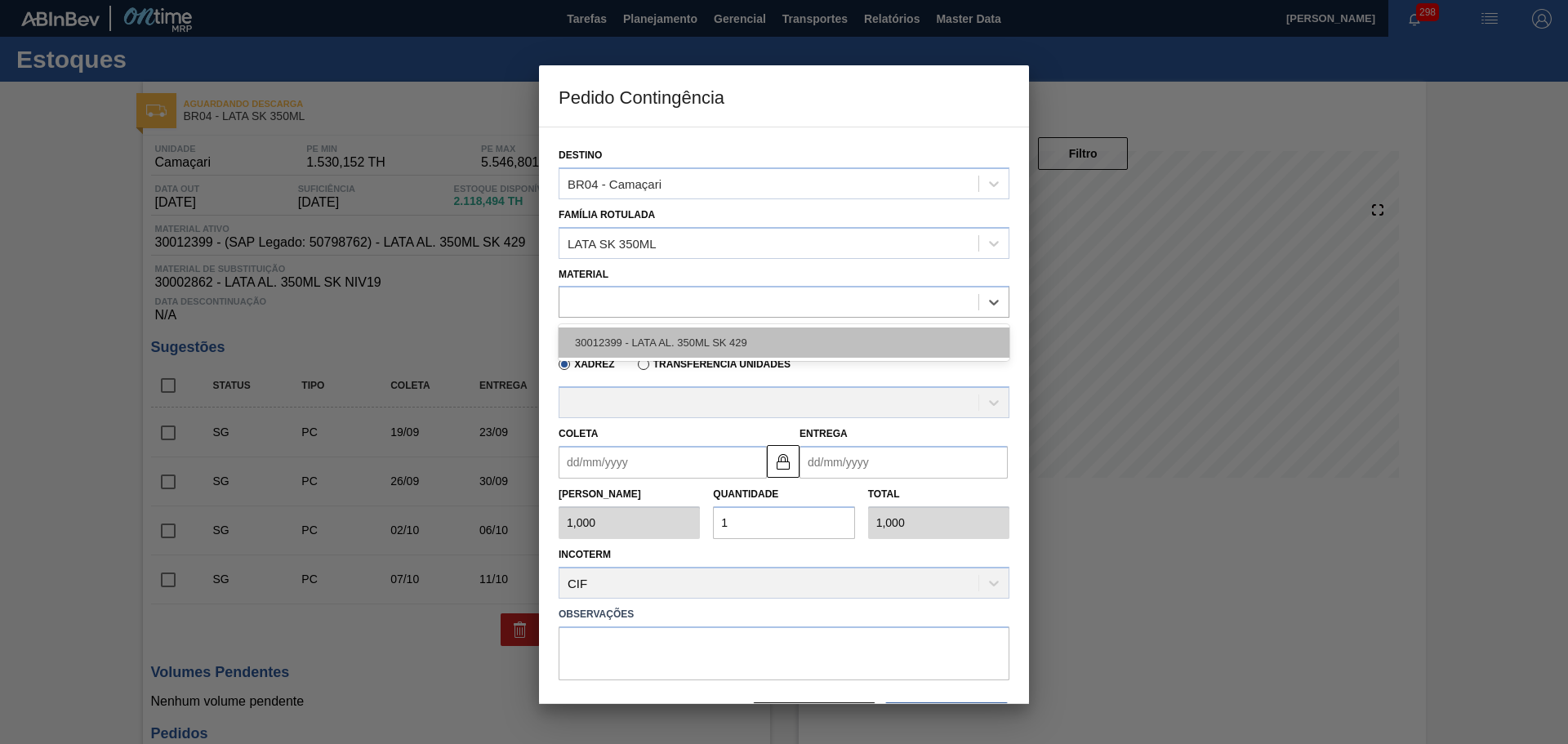
click at [631, 343] on div "30012399 - LATA AL. 350ML SK 429" at bounding box center [783, 342] width 451 height 30
type input "8,169"
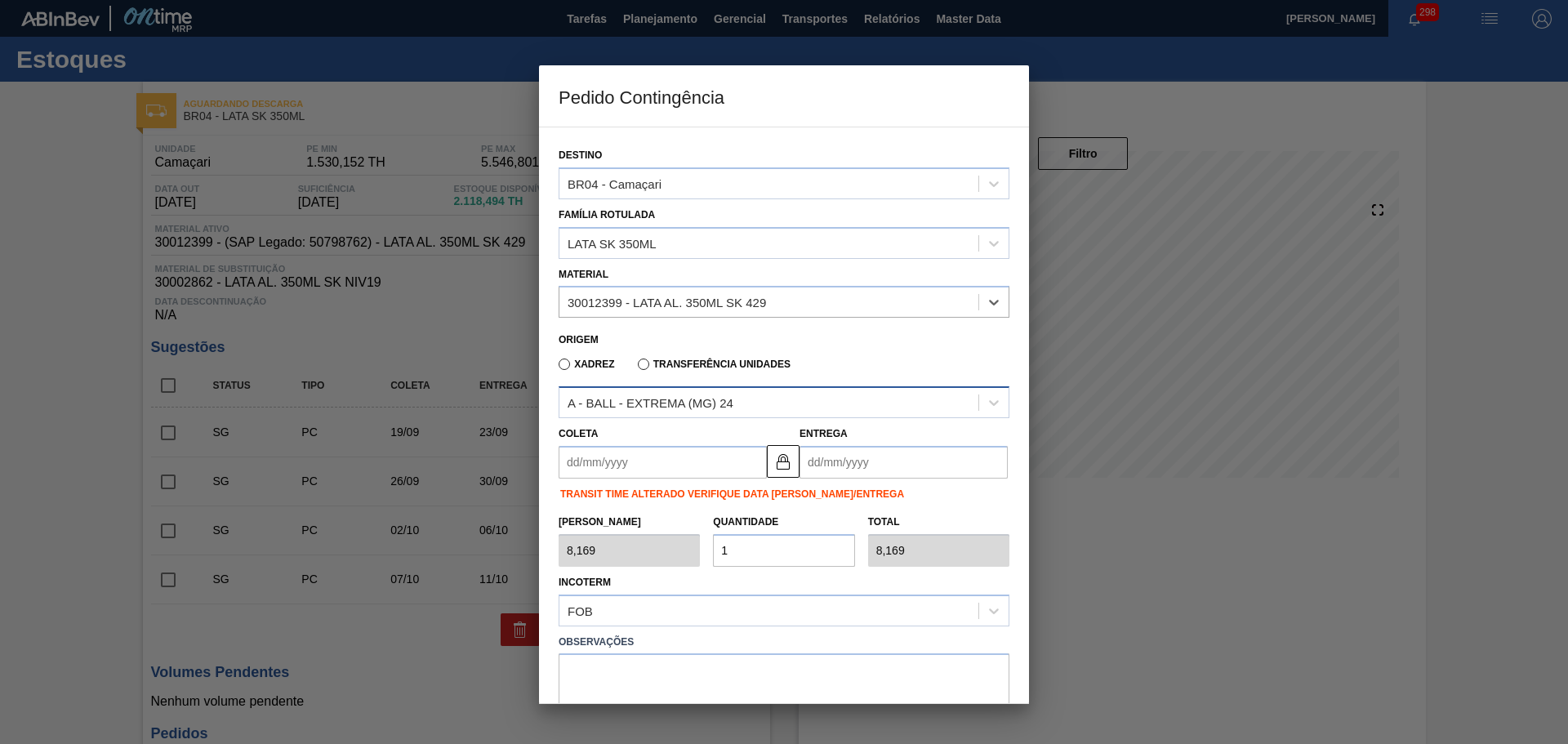
click at [698, 406] on div "A - BALL - EXTREMA (MG) 24" at bounding box center [651, 403] width 166 height 14
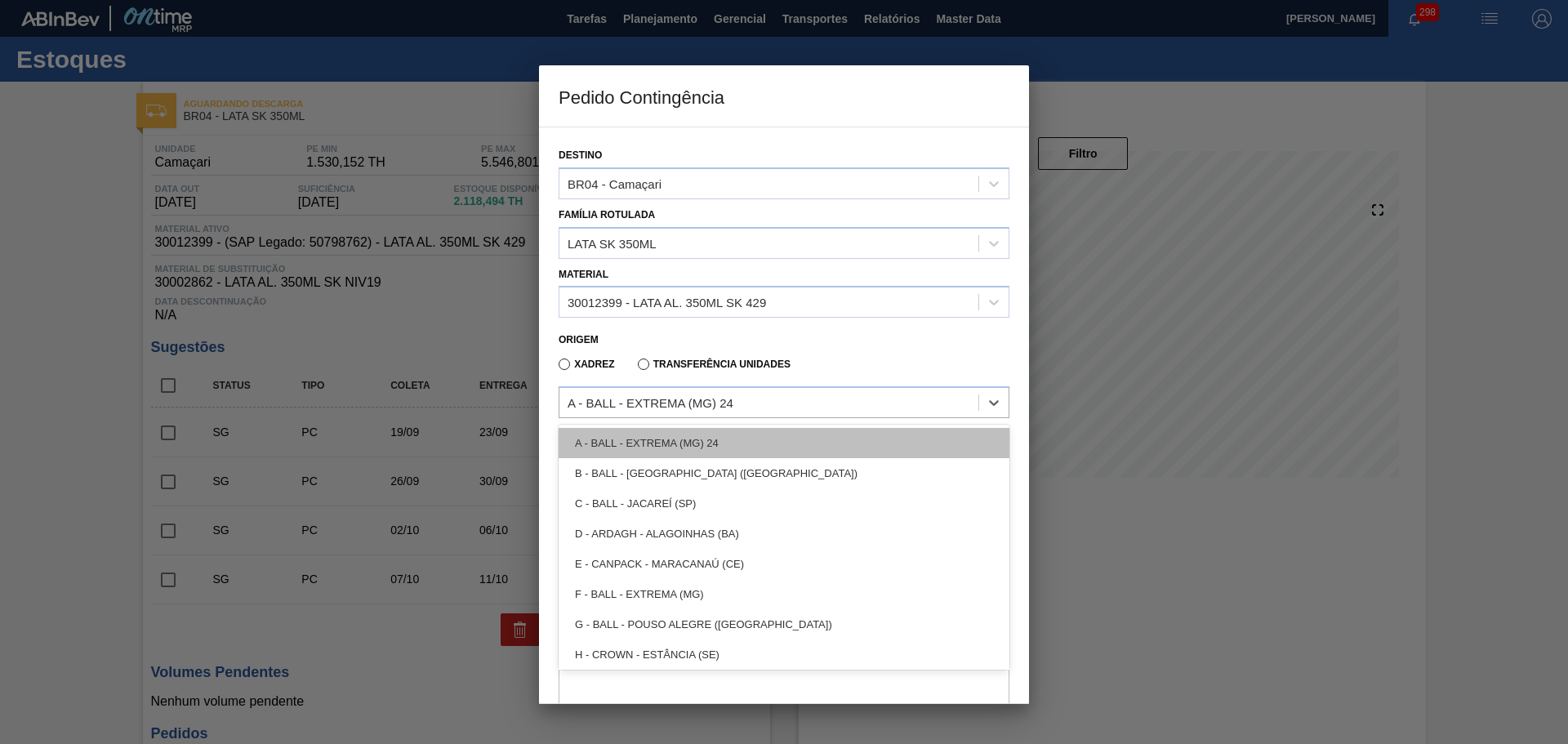
click at [685, 434] on div "A - BALL - EXTREMA (MG) 24" at bounding box center [783, 443] width 451 height 30
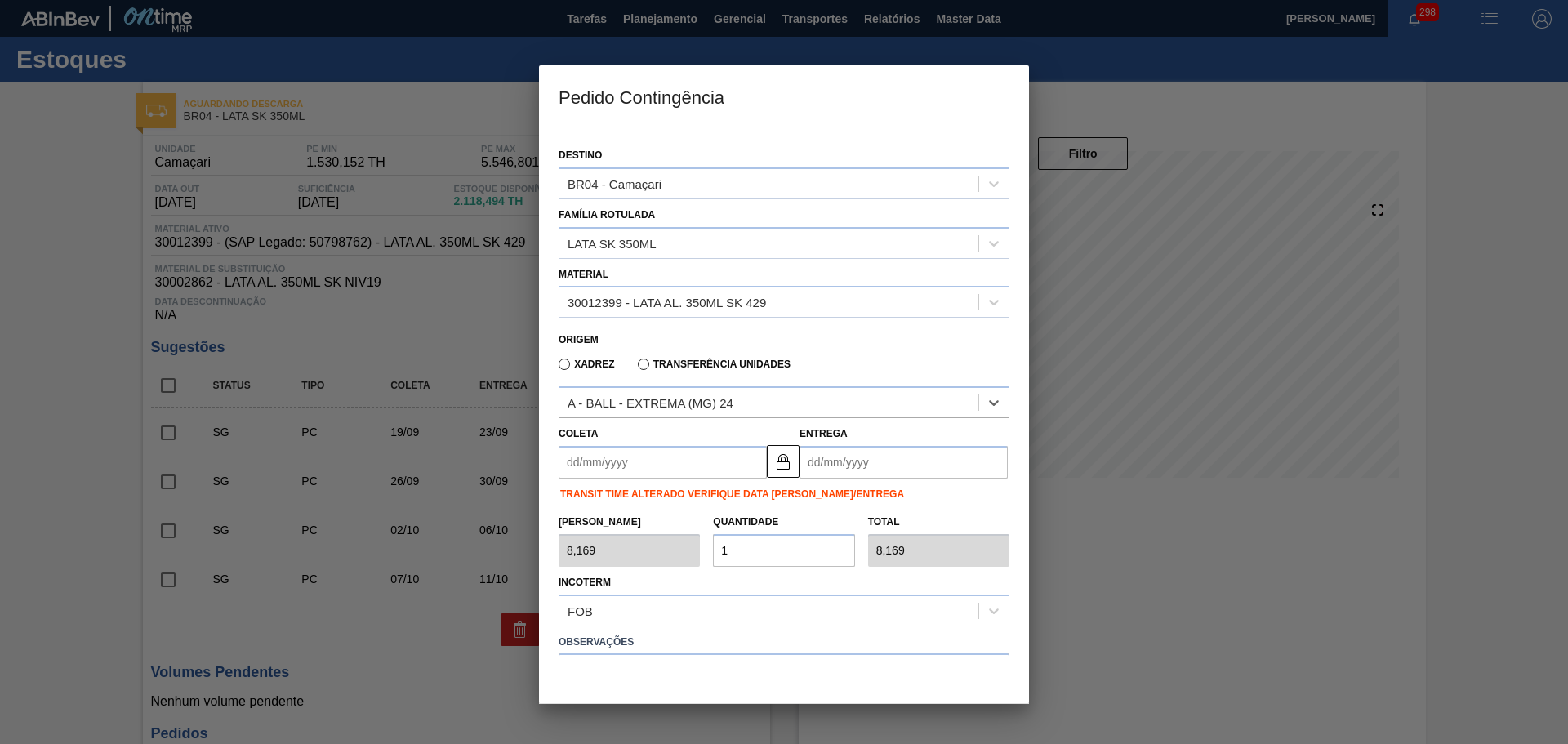
click at [662, 469] on input "Coleta" at bounding box center [663, 463] width 209 height 32
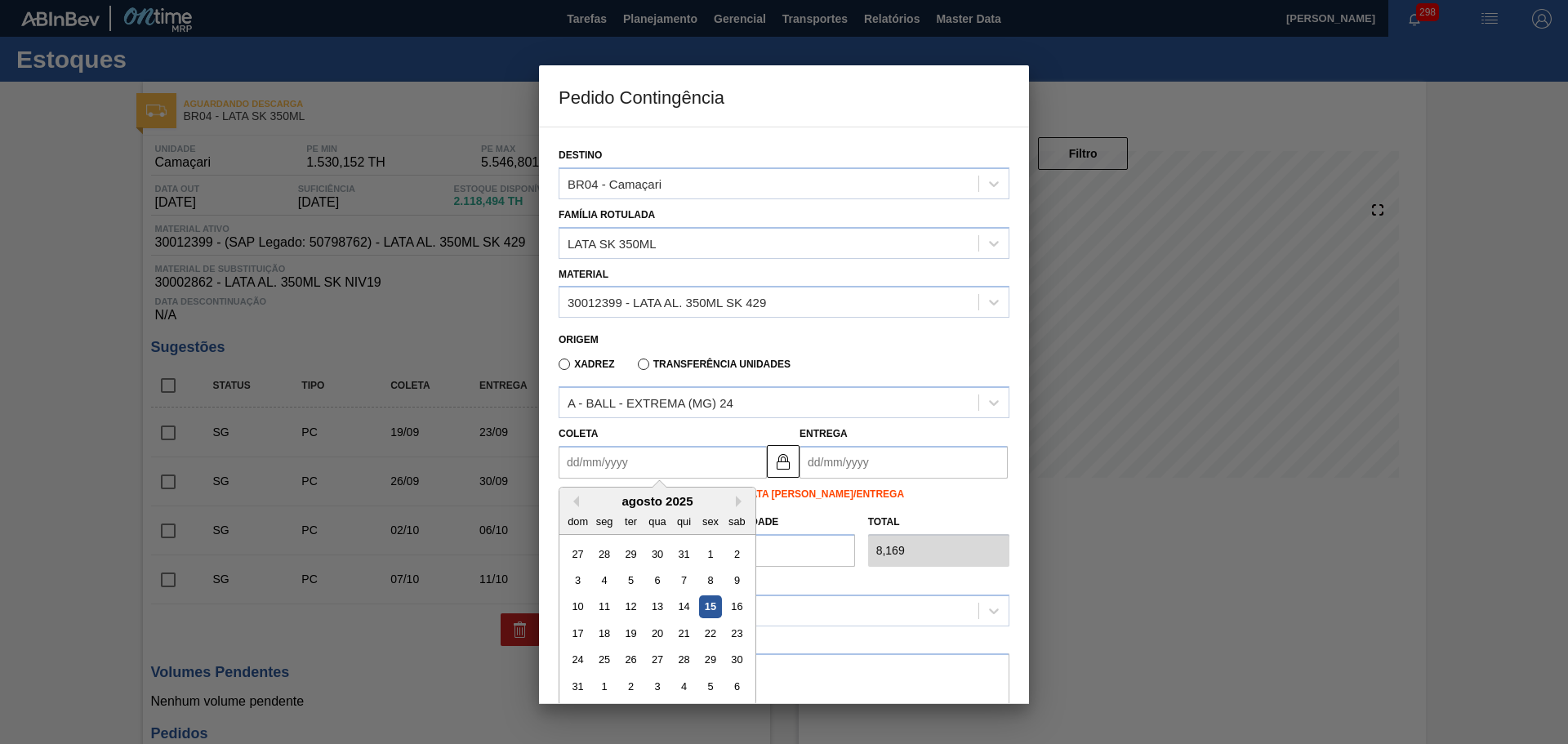
click at [704, 608] on div "15" at bounding box center [710, 607] width 22 height 22
type input "[DATE]"
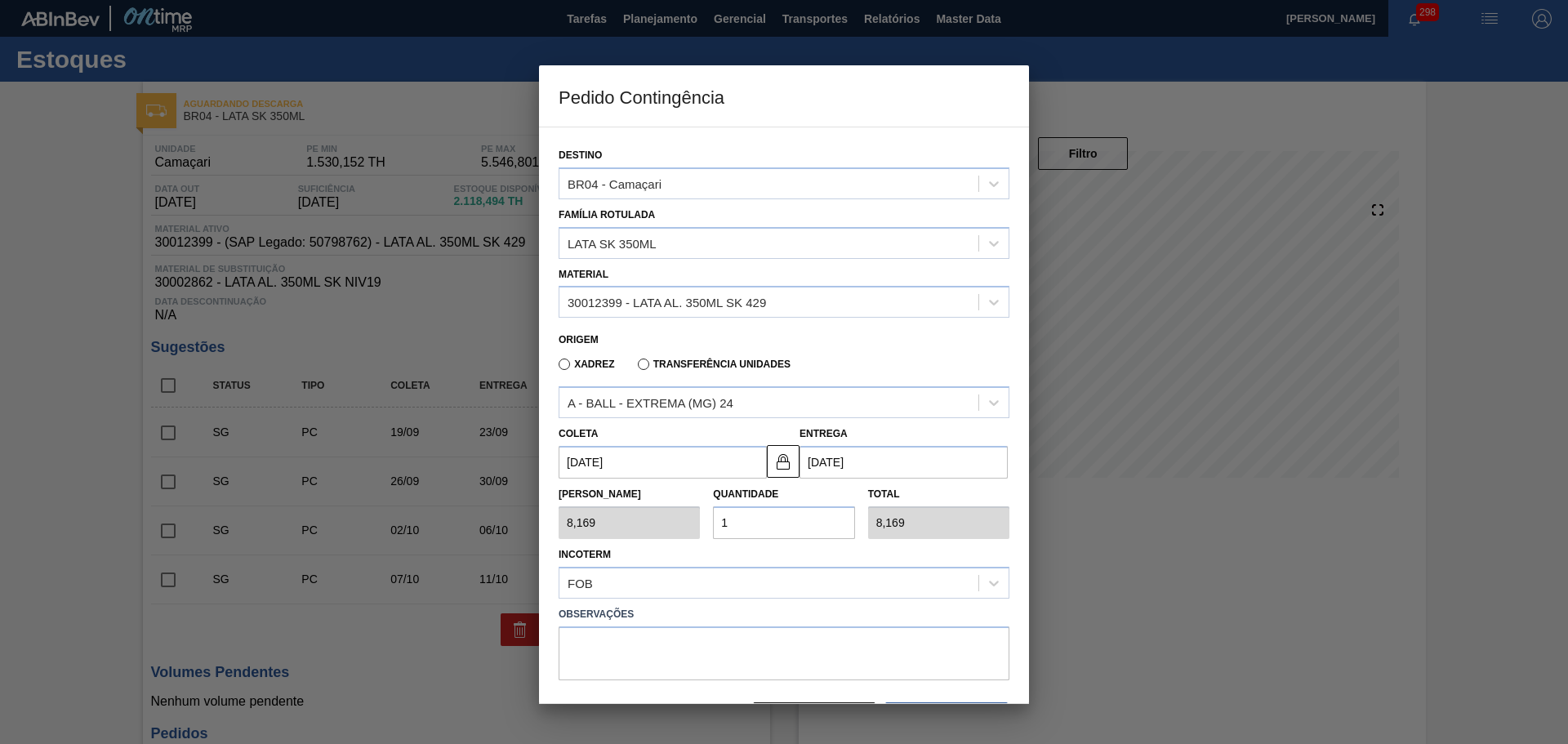
click at [780, 537] on input "1" at bounding box center [783, 523] width 141 height 32
click at [675, 525] on div "Tam Lote 8,169 Quantidade 1 Total 8,169" at bounding box center [784, 509] width 464 height 61
type input "2"
type input "16,338"
type input "25"
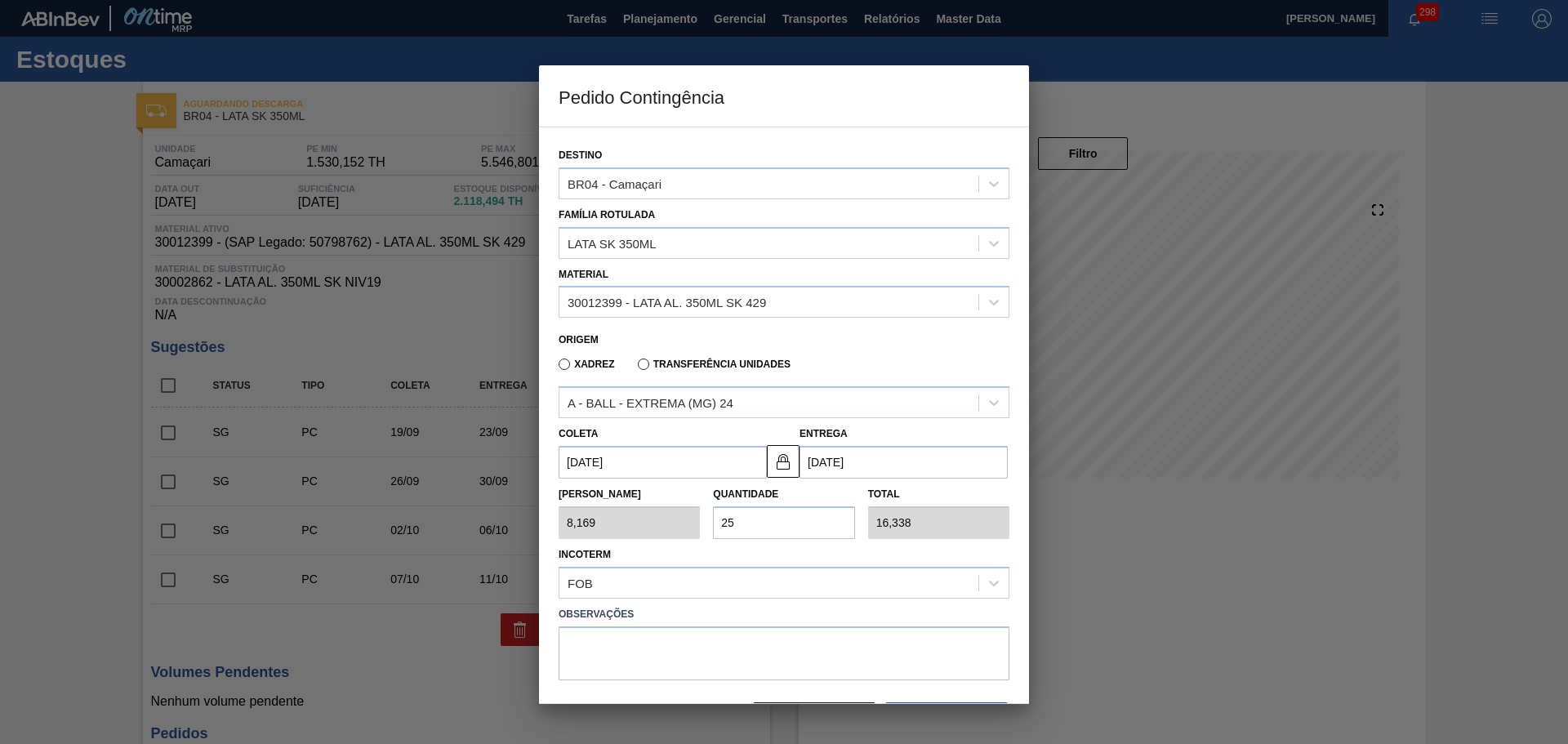
type input "204,225"
drag, startPoint x: 760, startPoint y: 524, endPoint x: 705, endPoint y: 525, distance: 55.0
click at [706, 524] on div "Quantidade 25" at bounding box center [783, 511] width 155 height 56
type input "1"
type input "8,169"
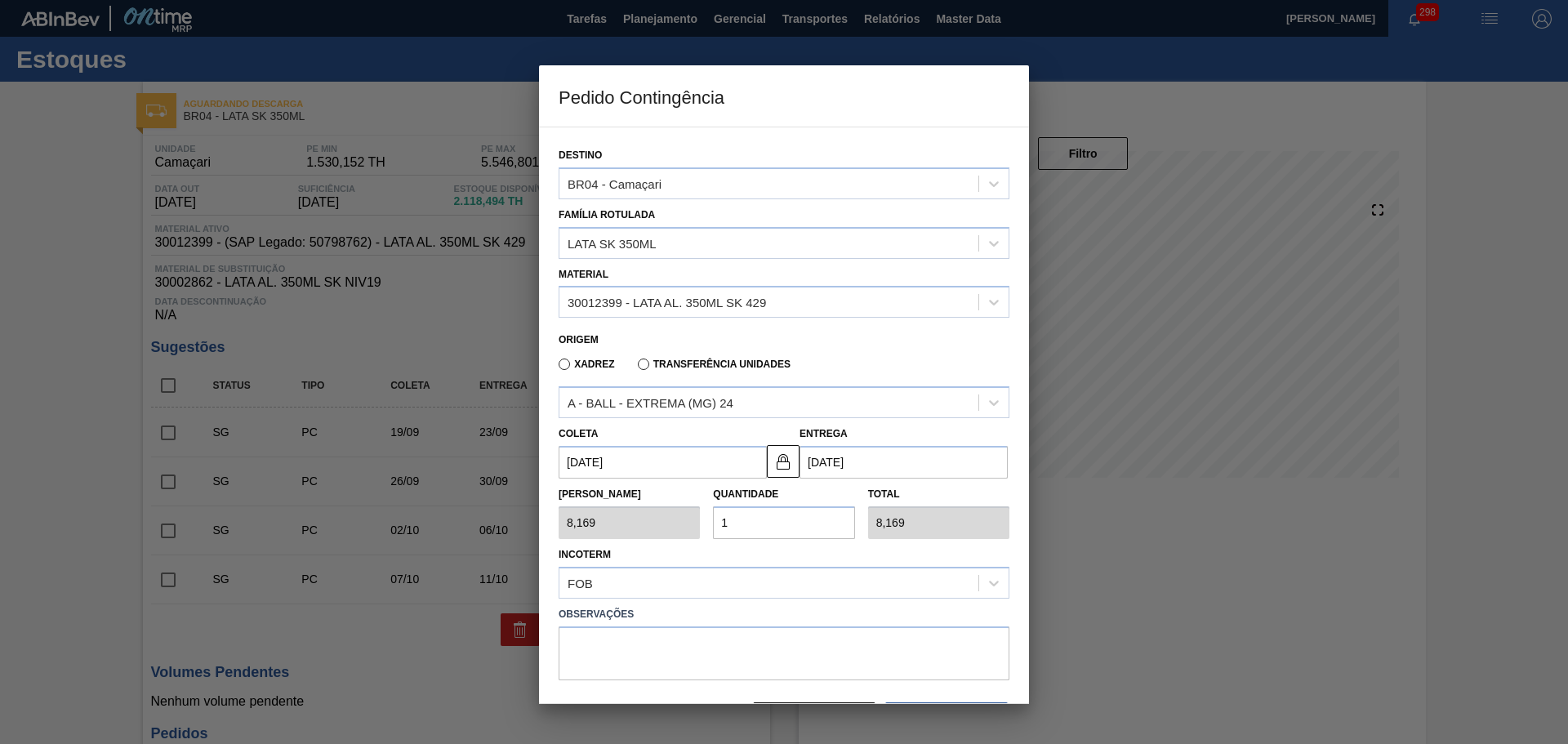
type input "0,000"
type input "2"
type input "16,338"
type input "21"
type input "171,549"
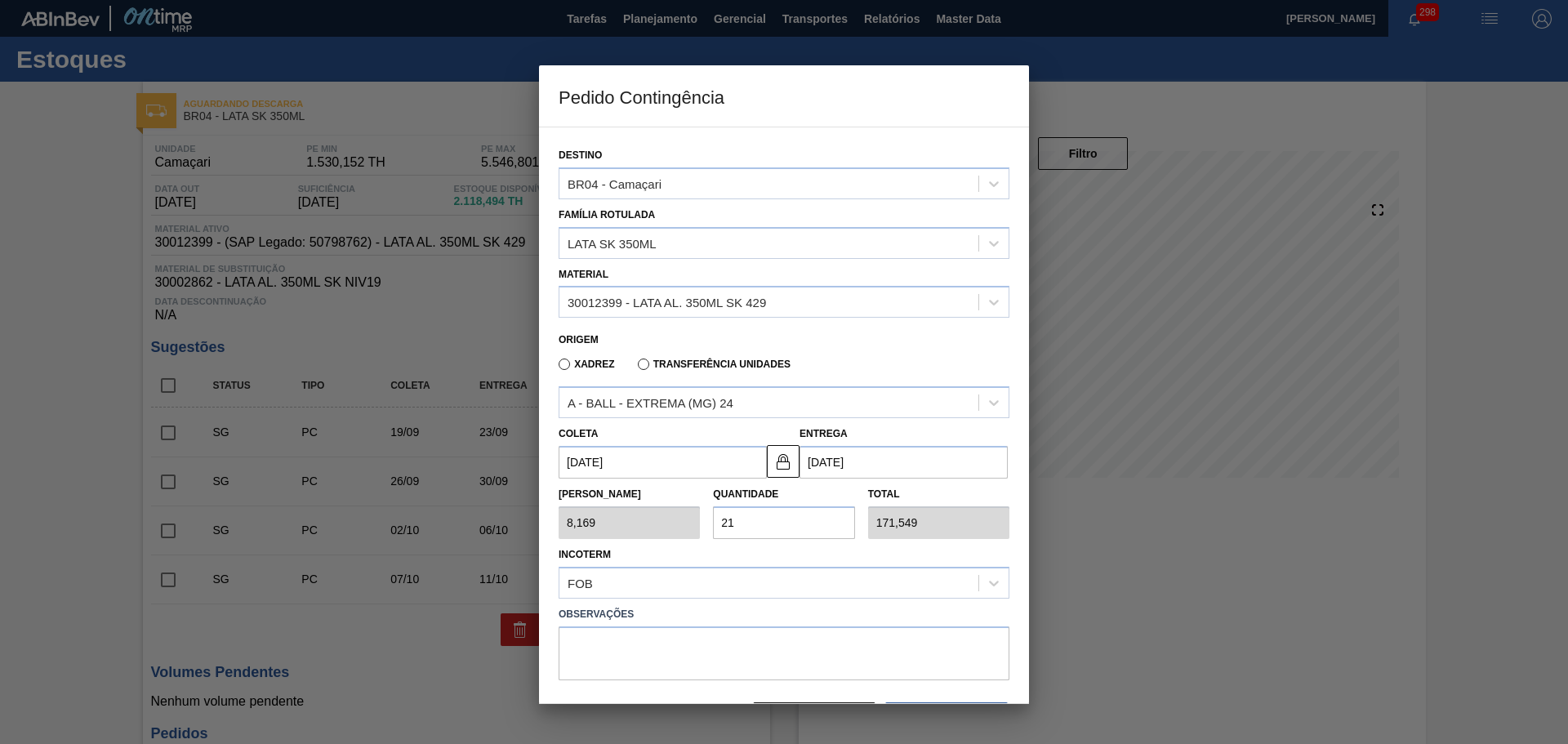
type input "21"
click at [765, 548] on div "Incoterm FOB" at bounding box center [783, 570] width 451 height 56
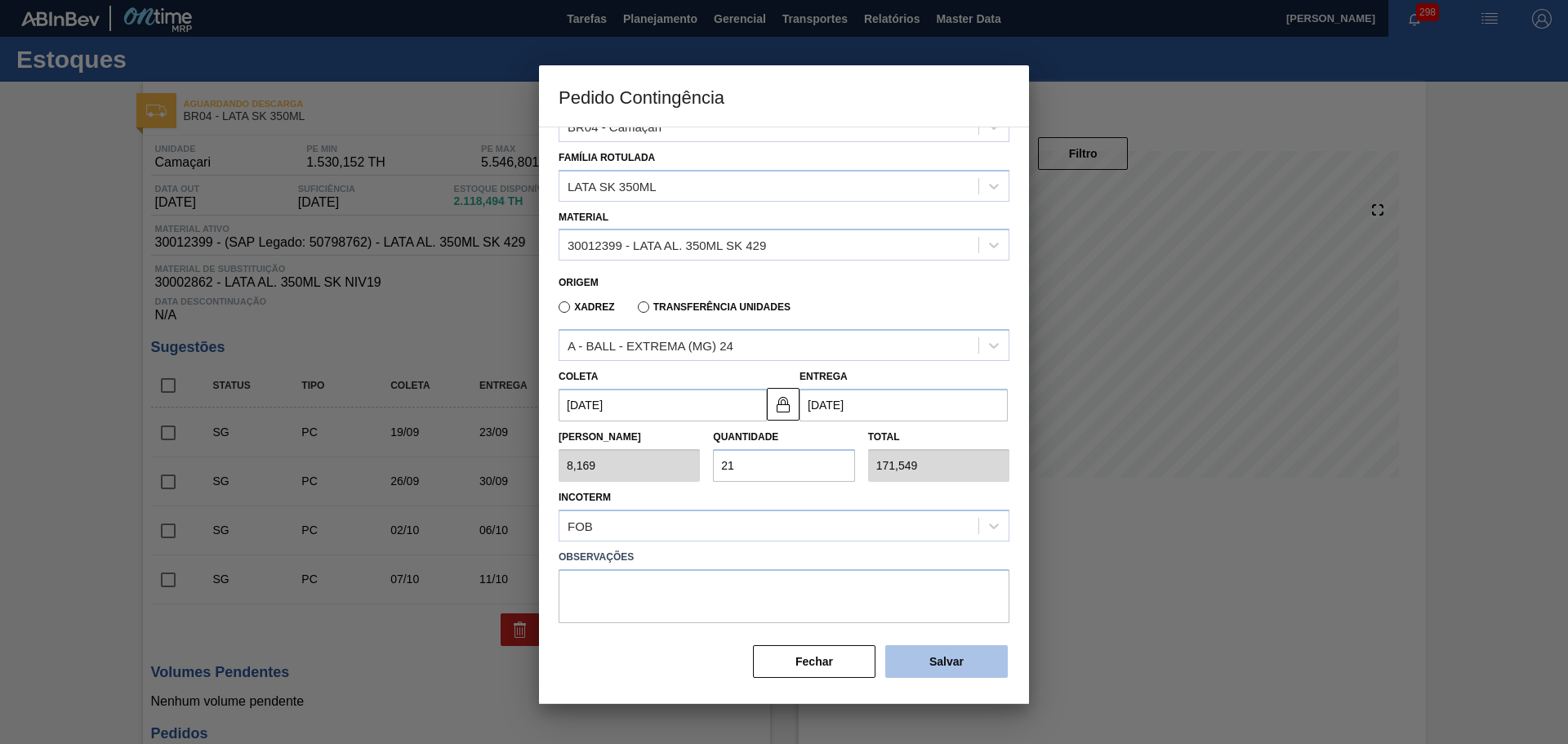
click at [979, 670] on button "Salvar" at bounding box center [946, 662] width 122 height 32
type input "1,000"
type input "1"
type input "1,000"
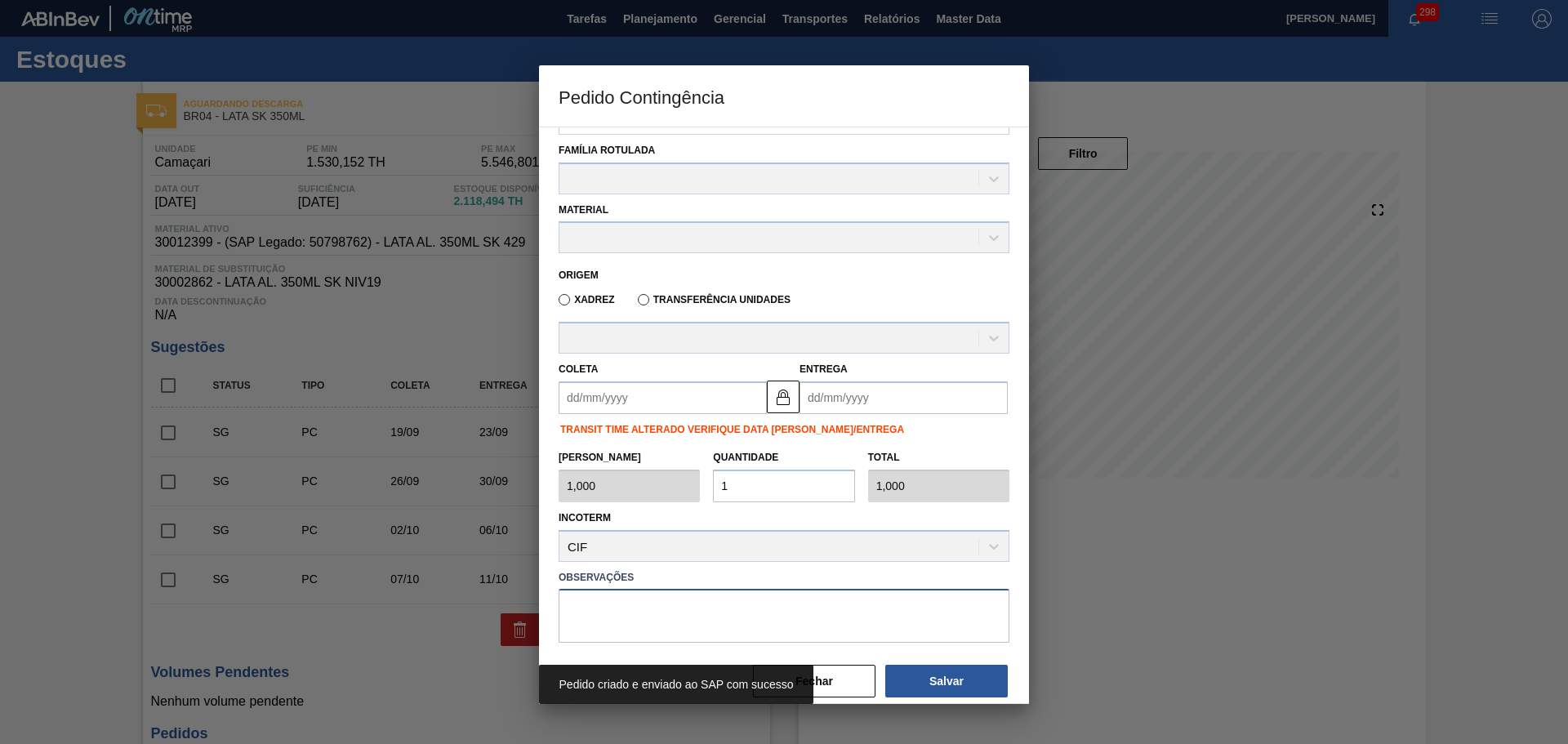
click at [847, 641] on textarea at bounding box center [783, 616] width 451 height 54
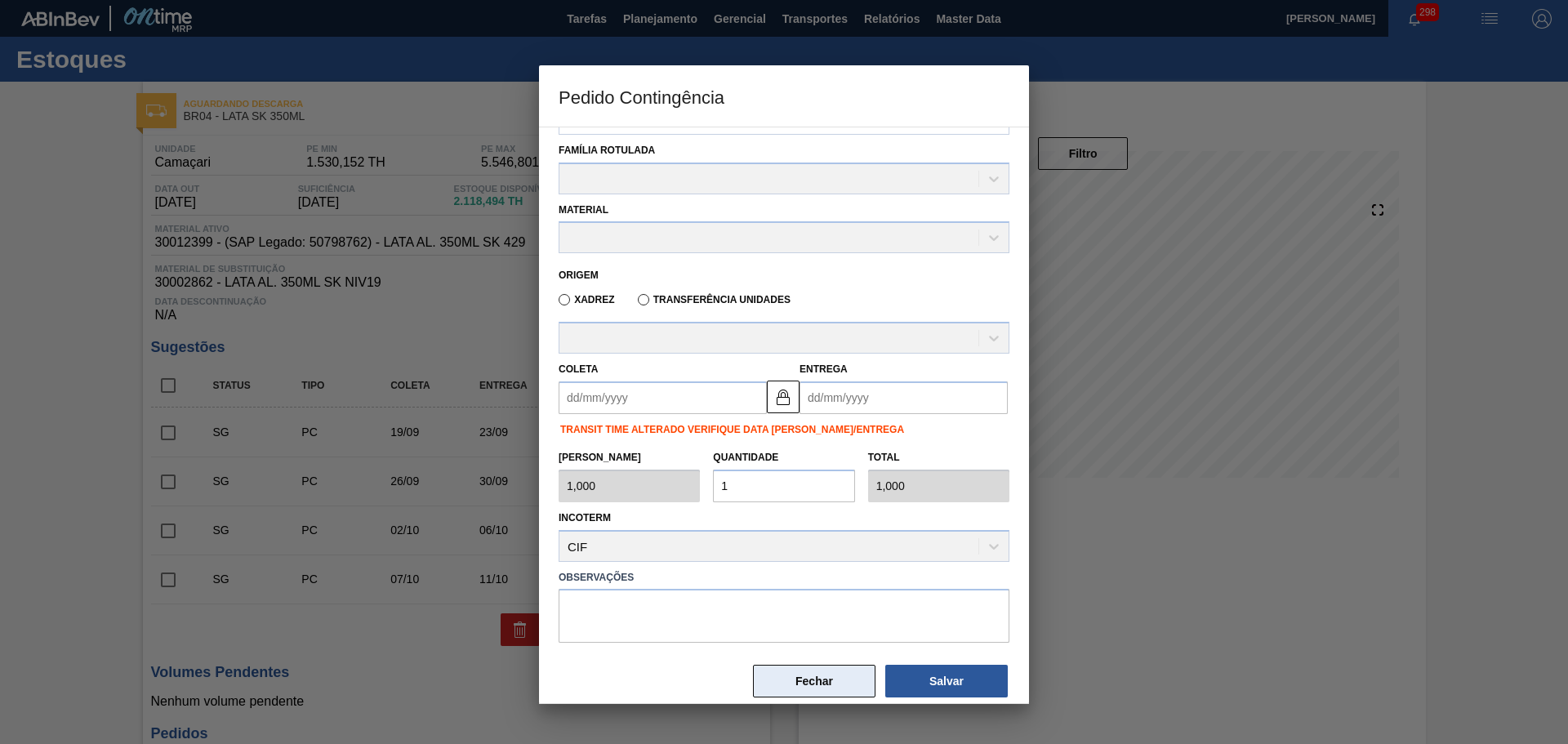
click at [818, 675] on button "Fechar" at bounding box center [814, 682] width 122 height 32
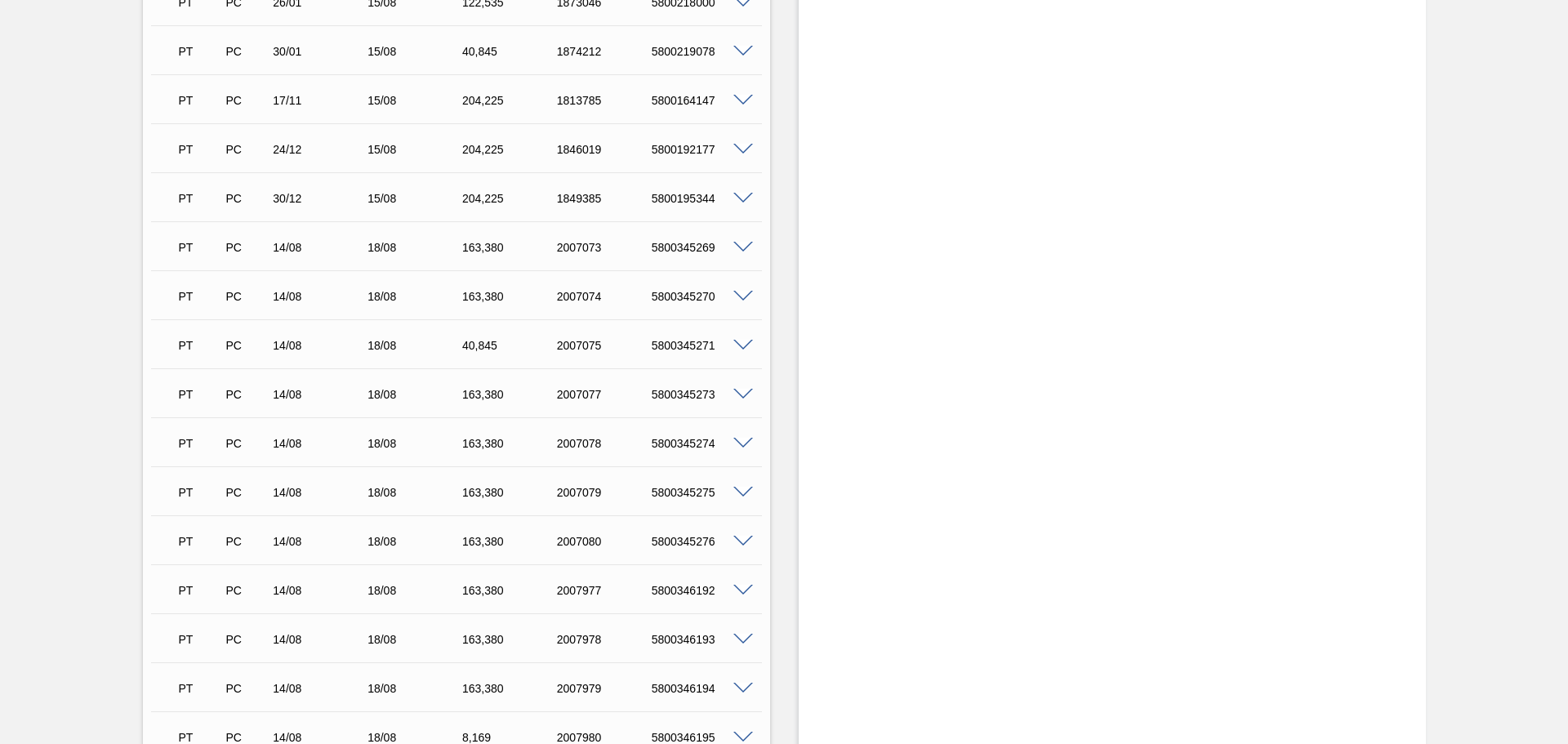
scroll to position [2407, 0]
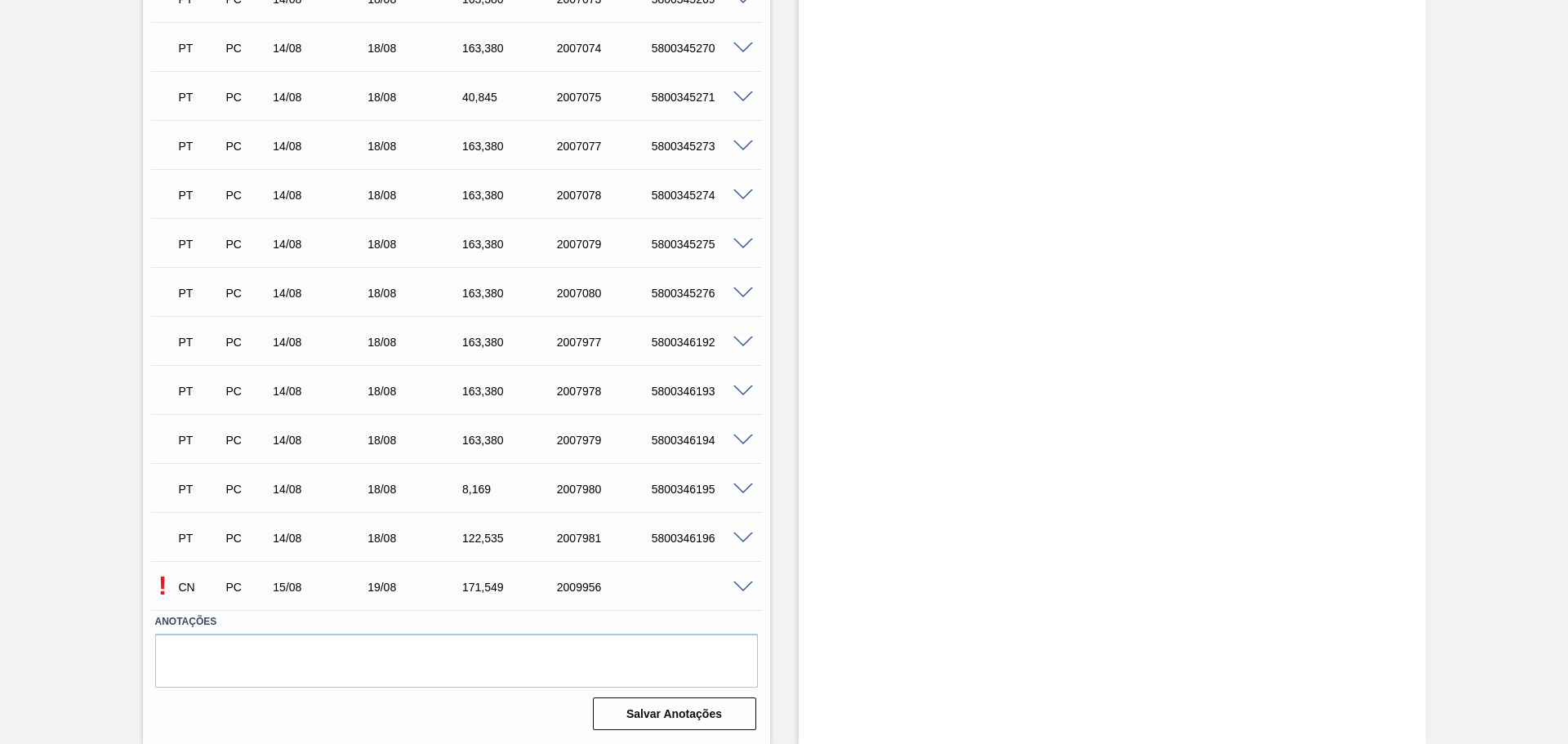
click at [740, 587] on span at bounding box center [743, 588] width 20 height 12
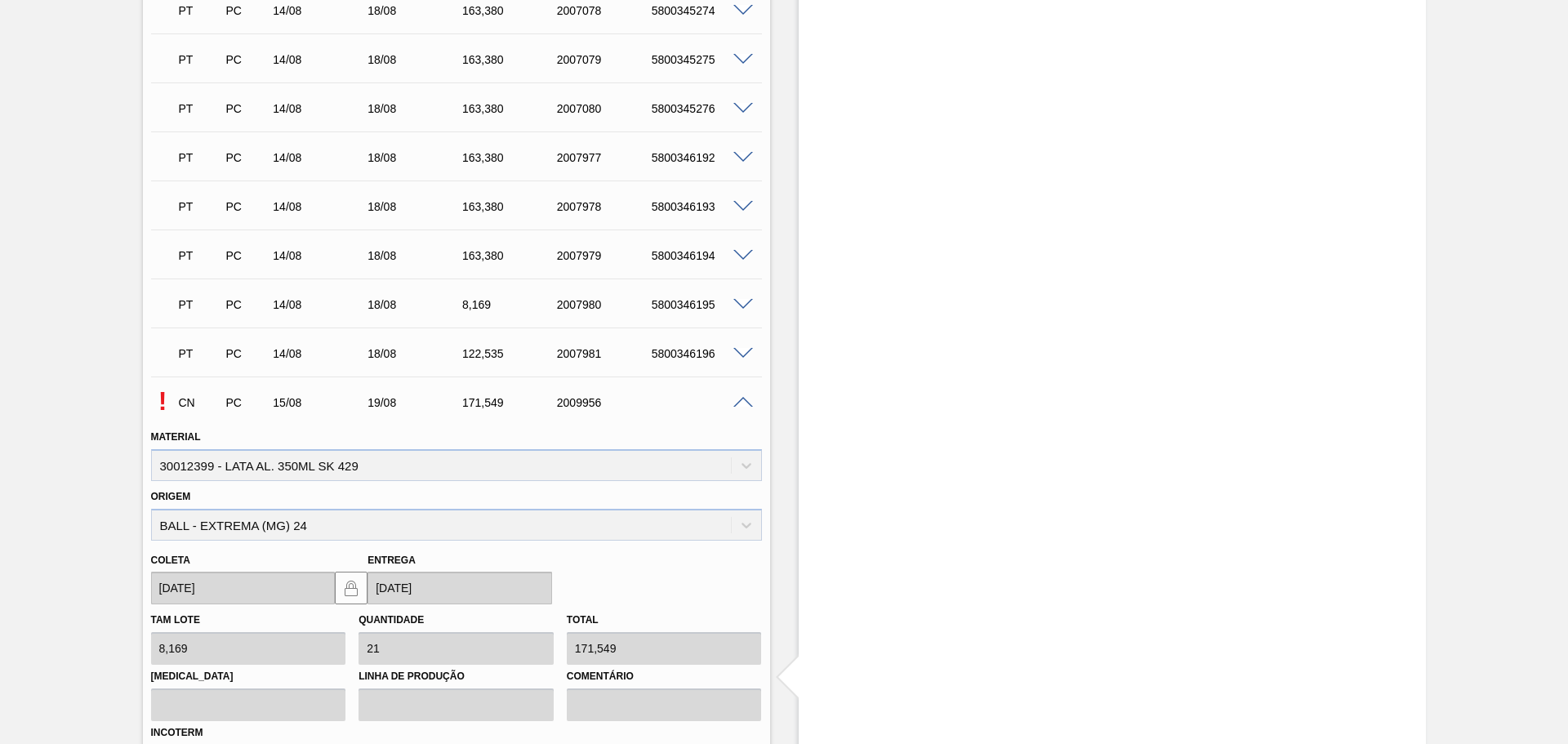
scroll to position [2804, 0]
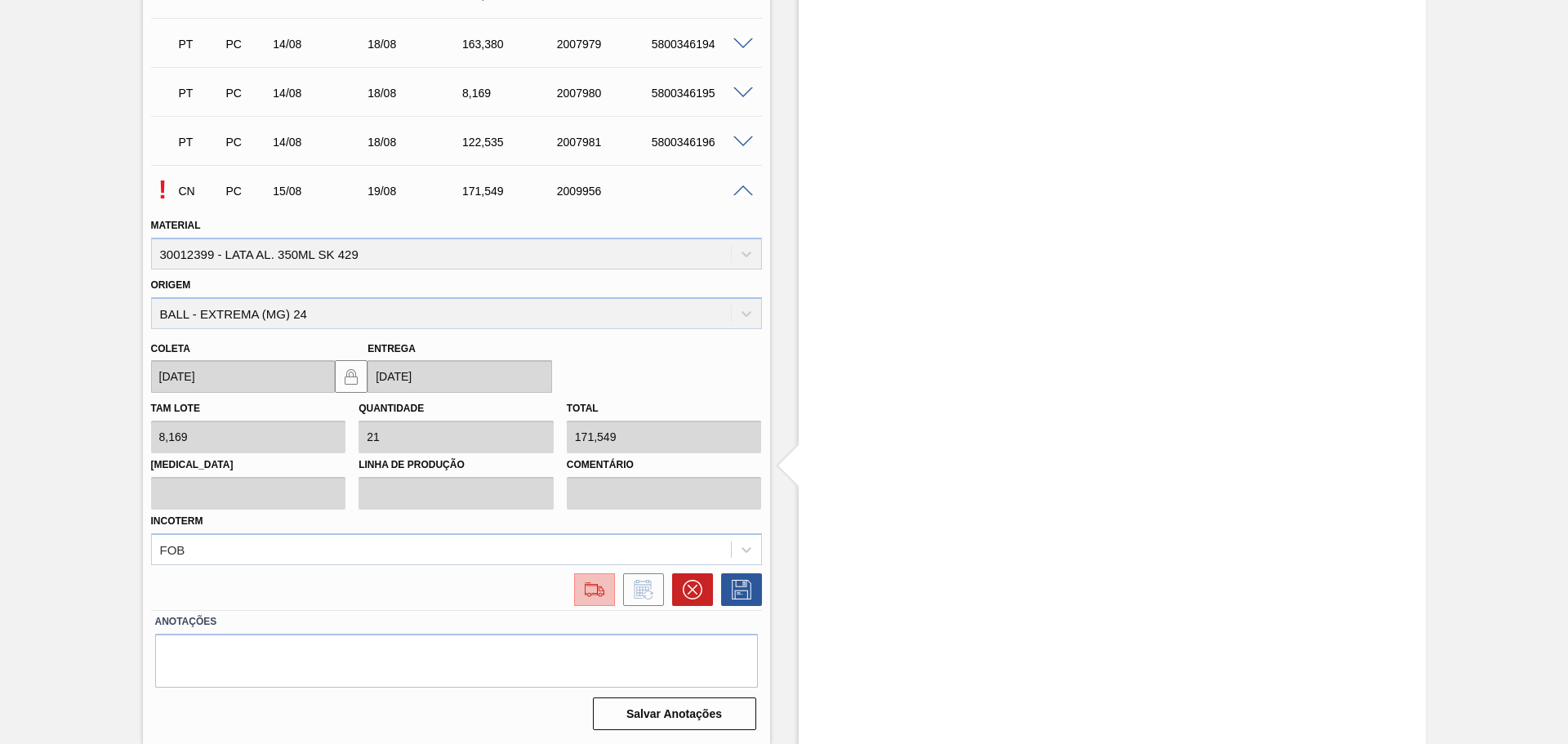
click at [593, 592] on img at bounding box center [594, 589] width 27 height 20
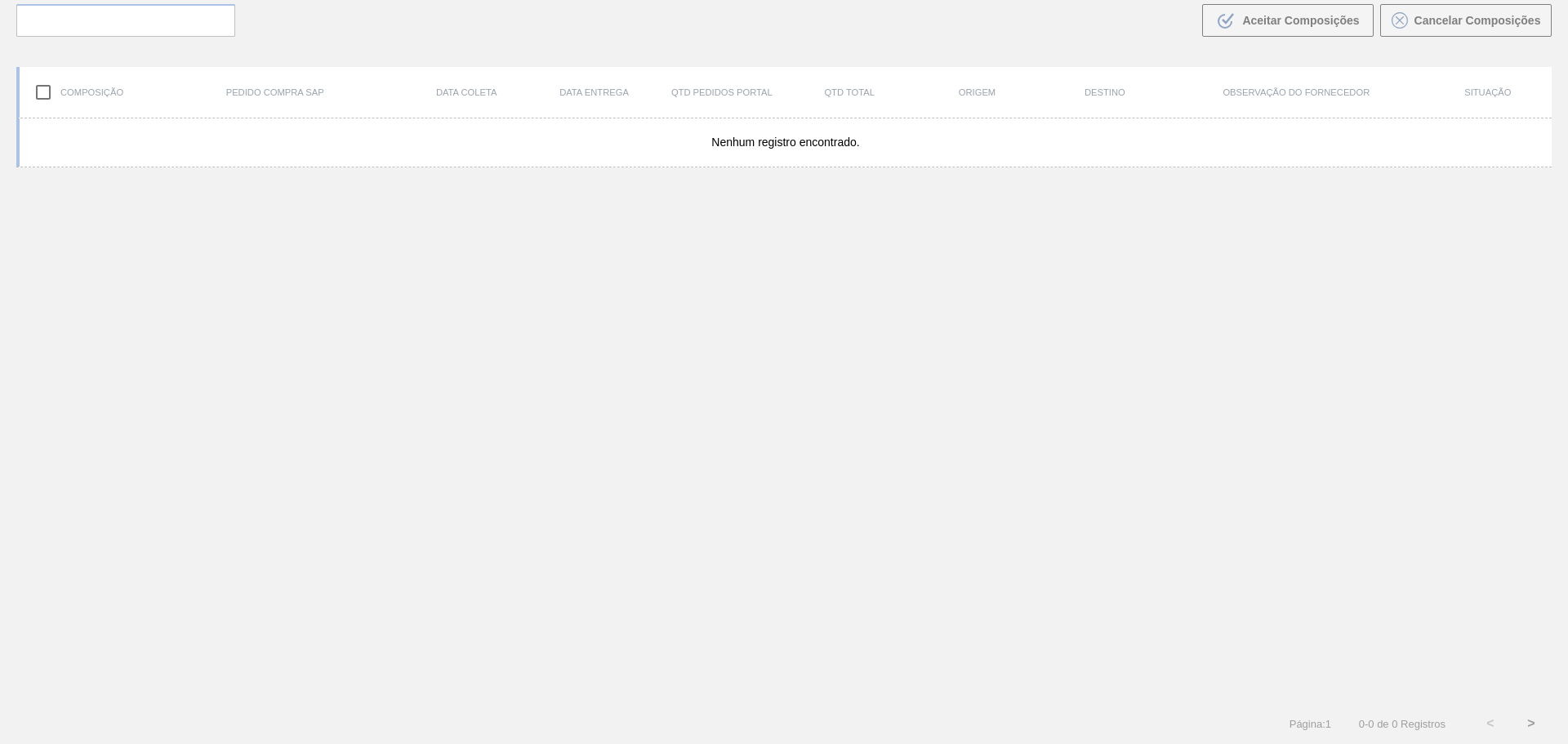
scroll to position [118, 0]
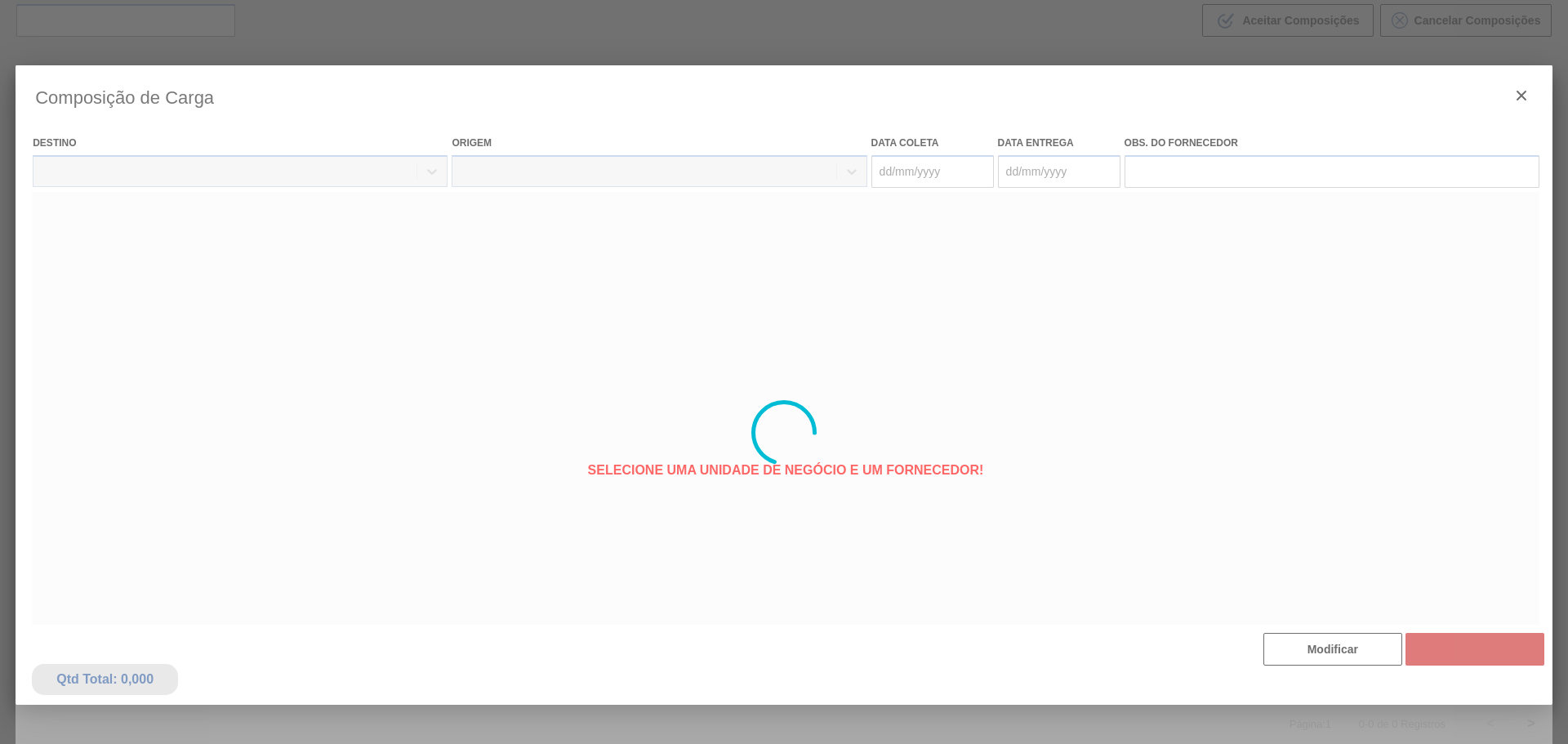
type coleta "[DATE]"
type entrega "[DATE]"
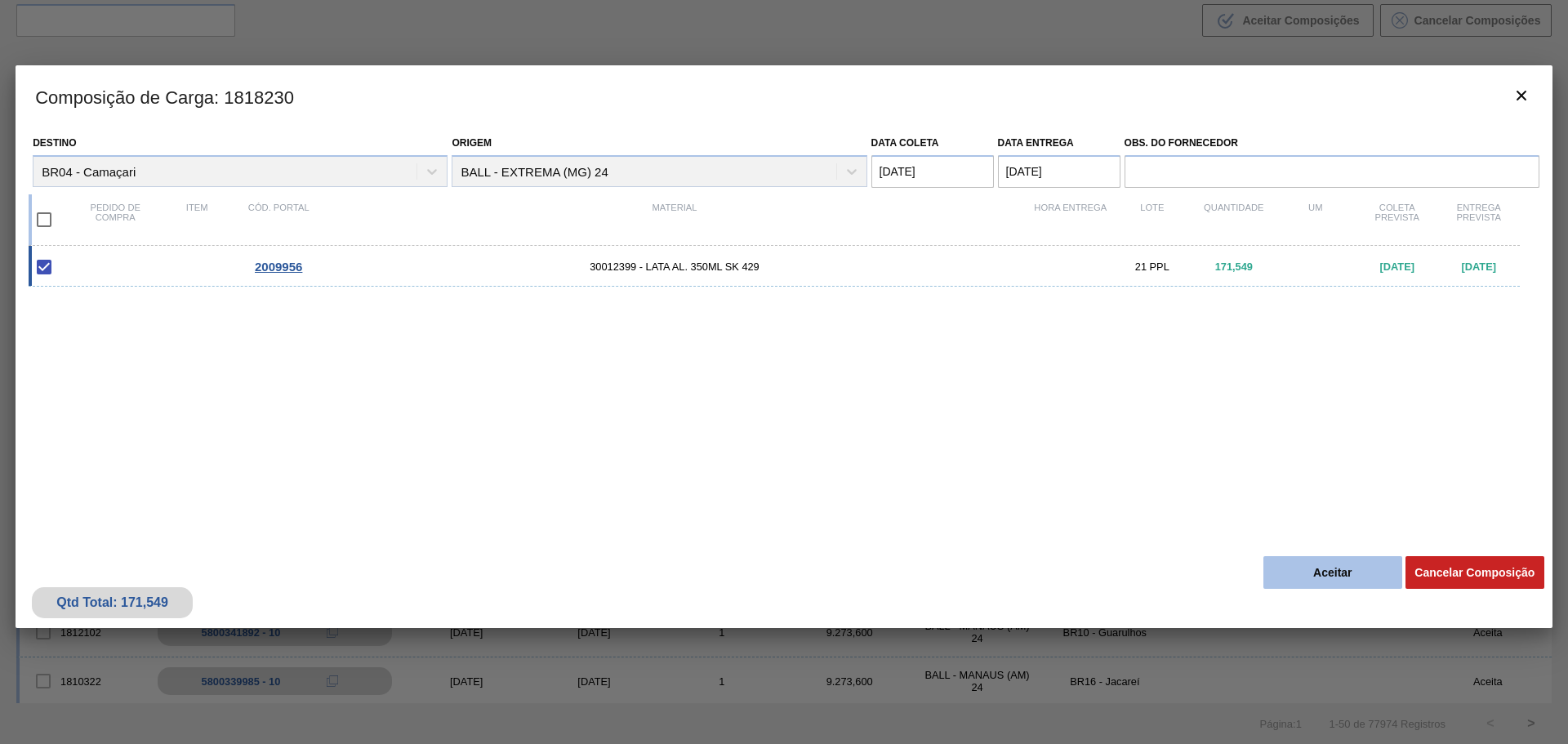
click at [1312, 570] on button "Aceitar" at bounding box center [1333, 573] width 139 height 32
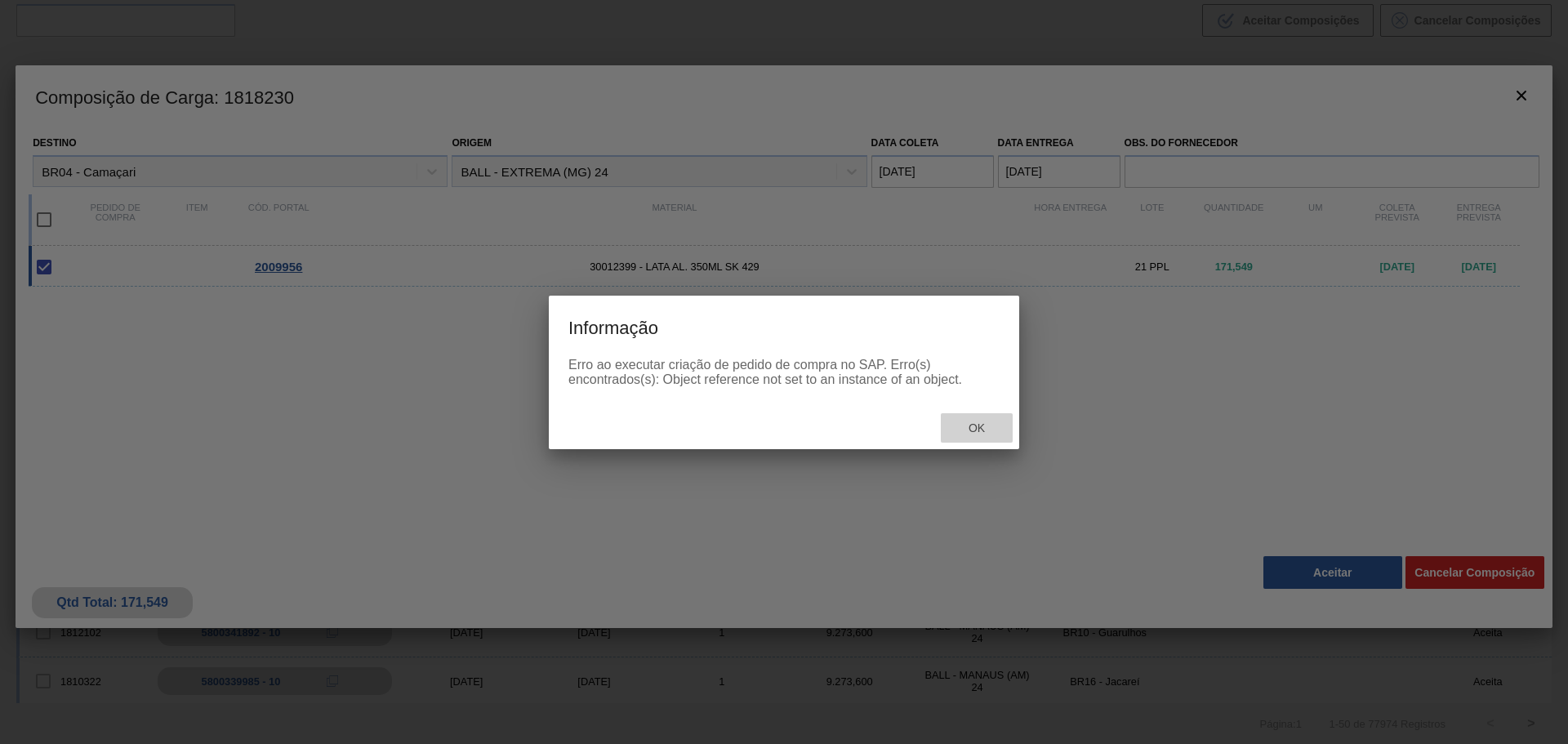
click at [969, 436] on div "Ok" at bounding box center [977, 428] width 72 height 30
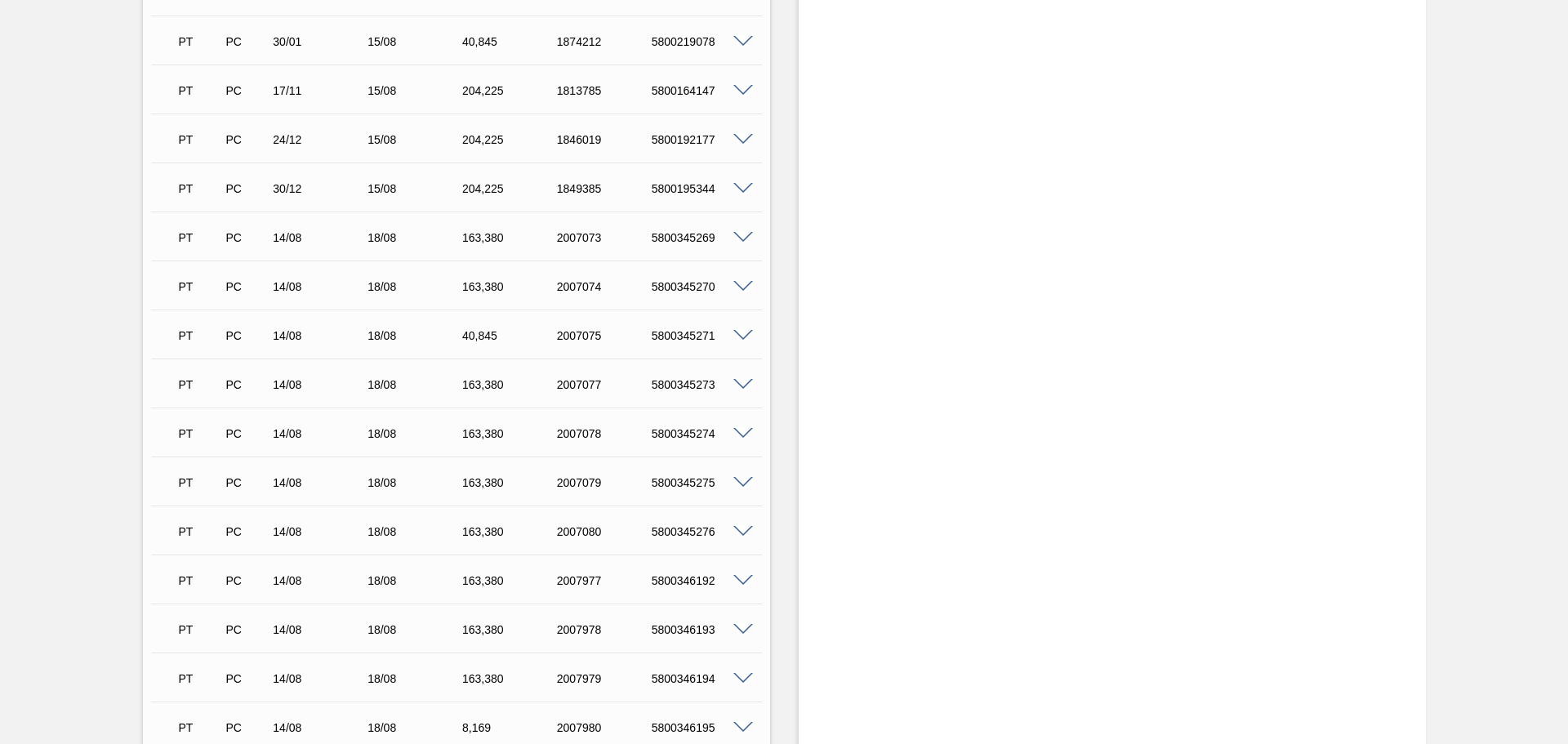
scroll to position [2407, 0]
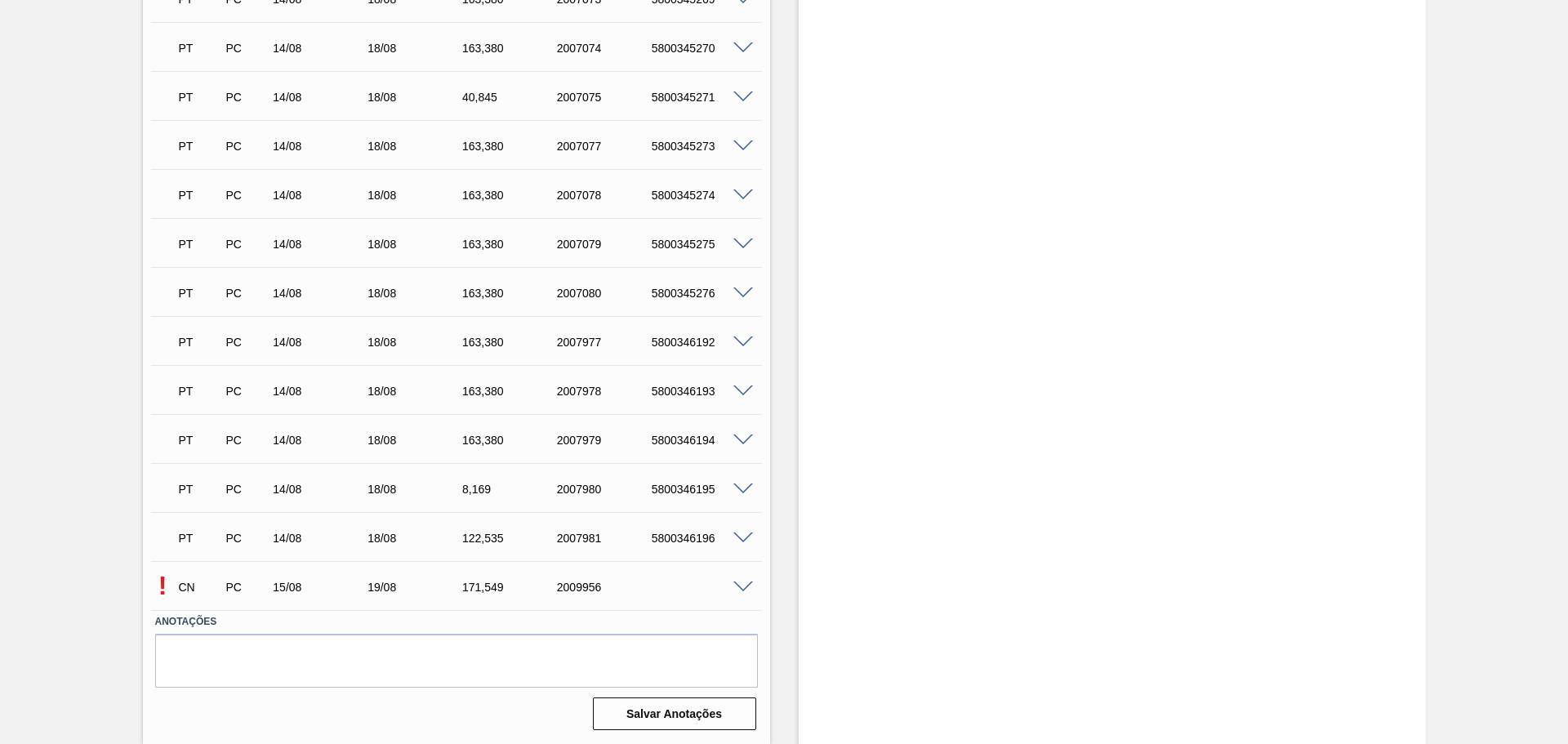
click at [748, 582] on span at bounding box center [743, 588] width 20 height 12
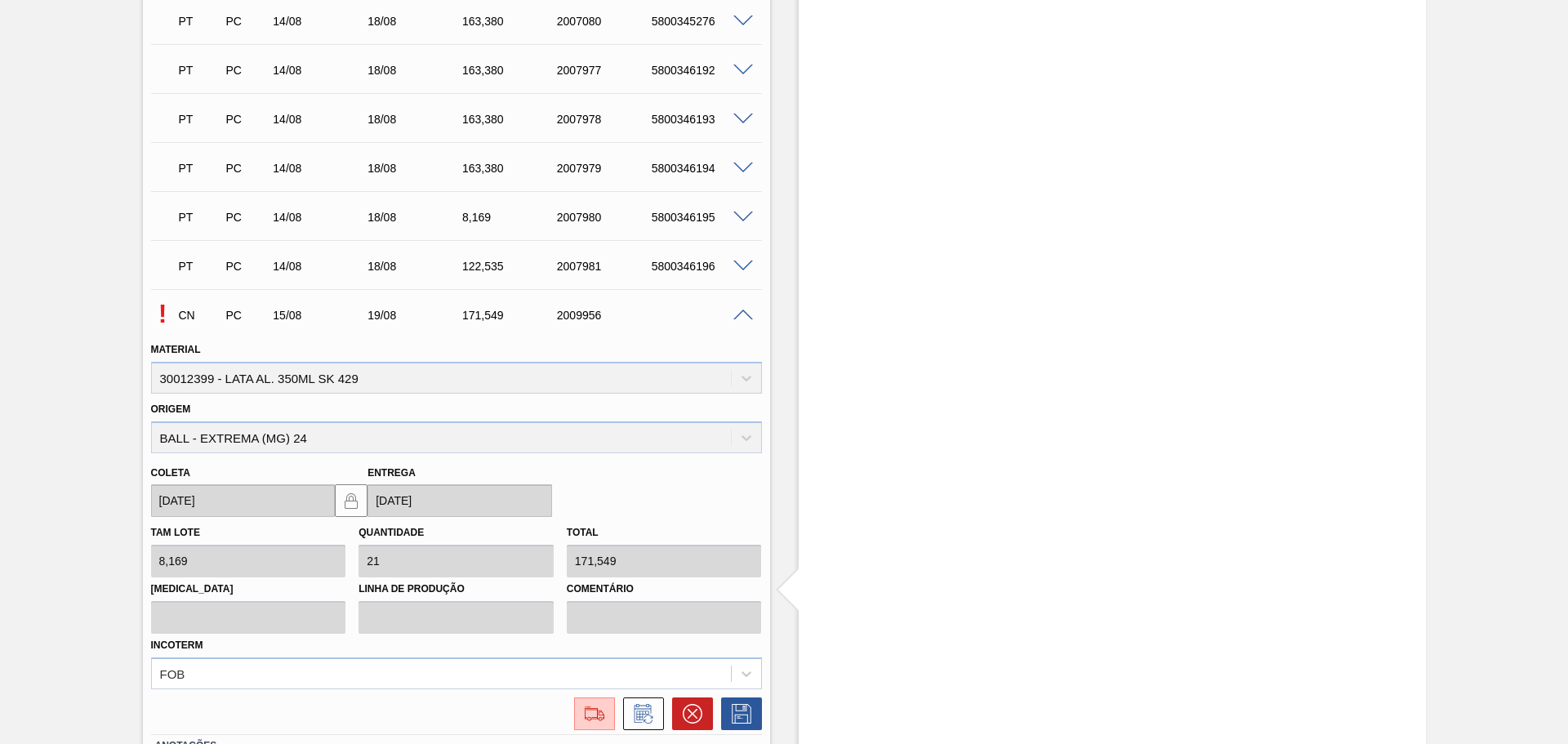
scroll to position [2804, 0]
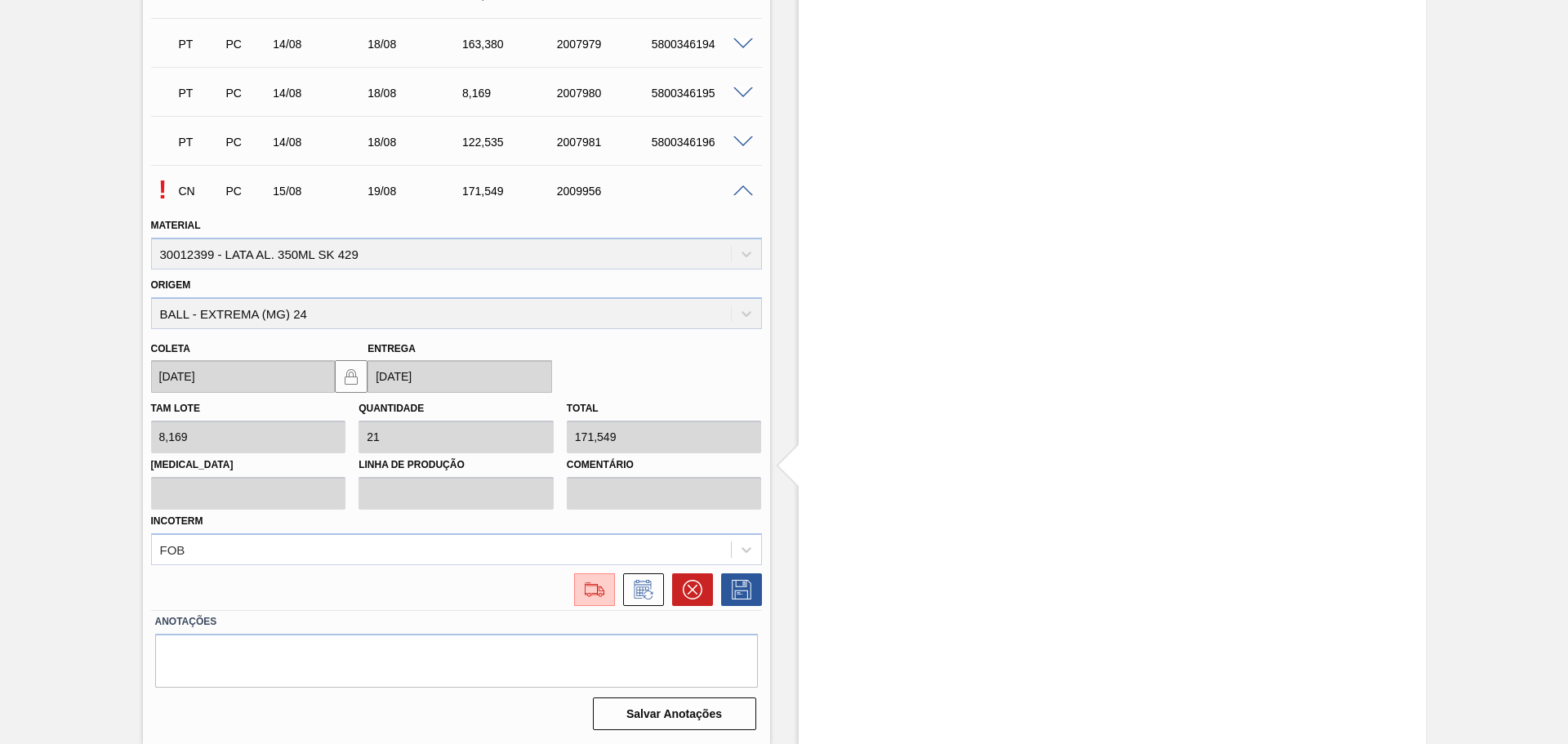
click at [745, 196] on div "! CN PC 15/08 19/08 171,549 2009956" at bounding box center [457, 190] width 611 height 41
click at [745, 192] on span at bounding box center [743, 192] width 20 height 12
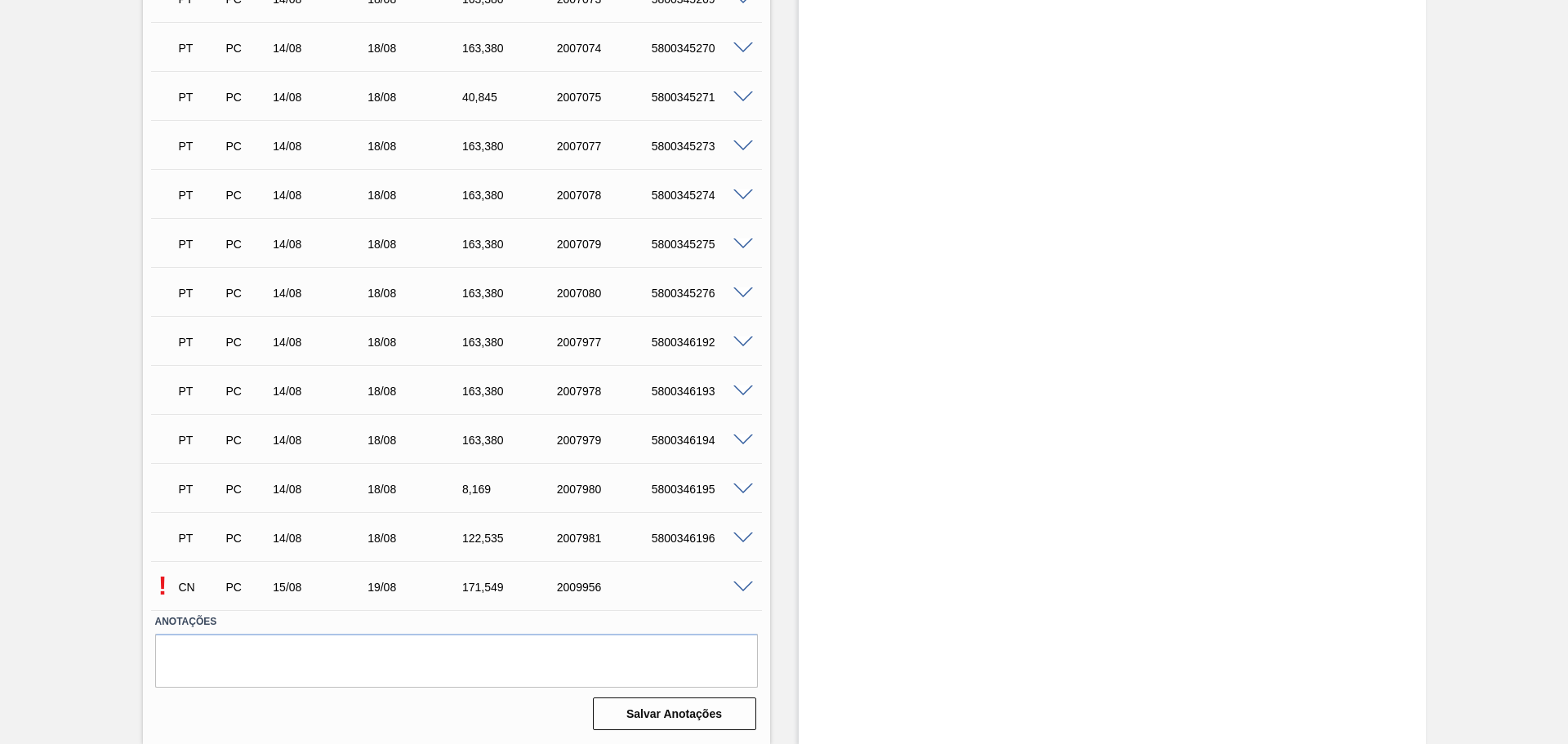
click at [741, 580] on div at bounding box center [746, 586] width 32 height 12
click at [741, 586] on span at bounding box center [743, 588] width 20 height 12
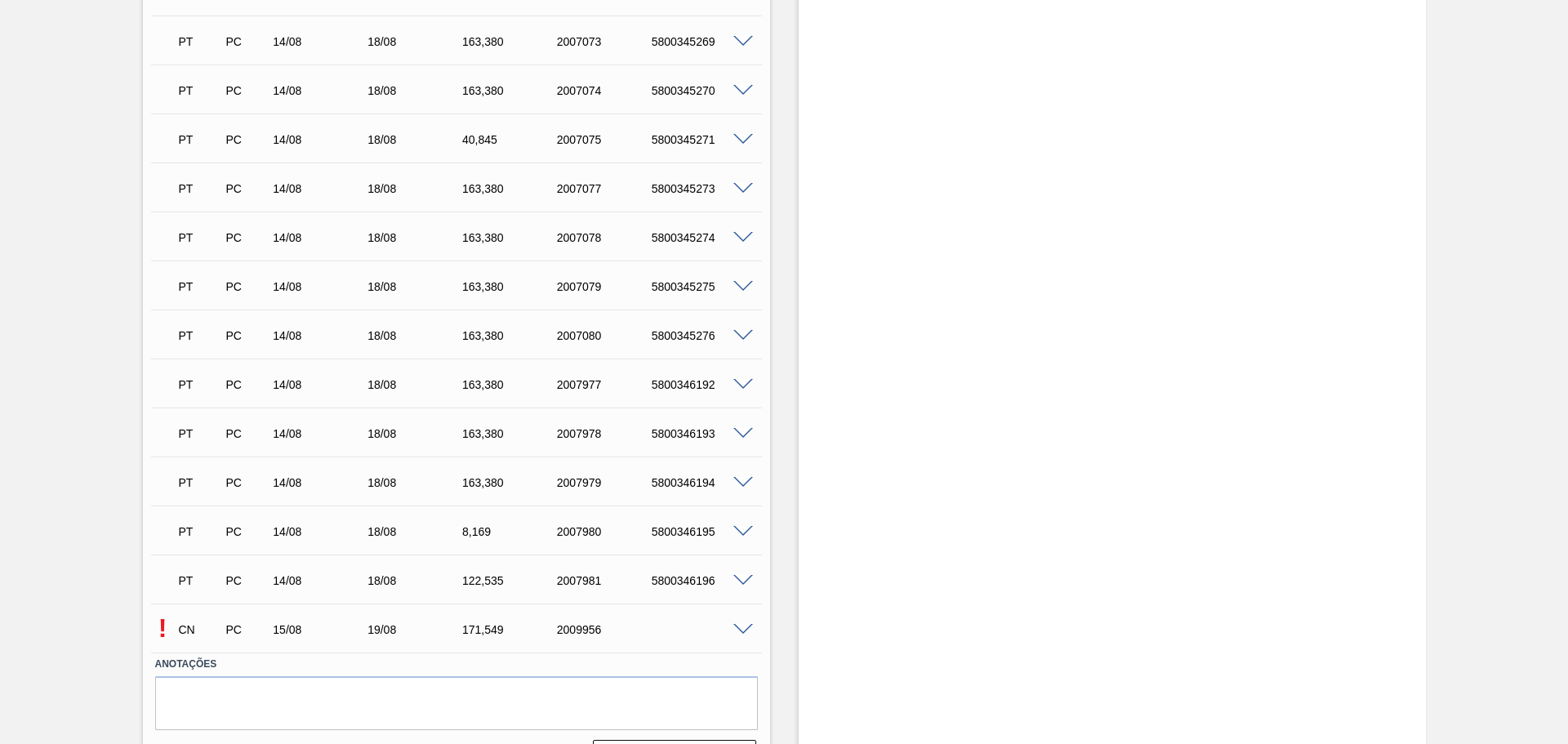
scroll to position [2407, 0]
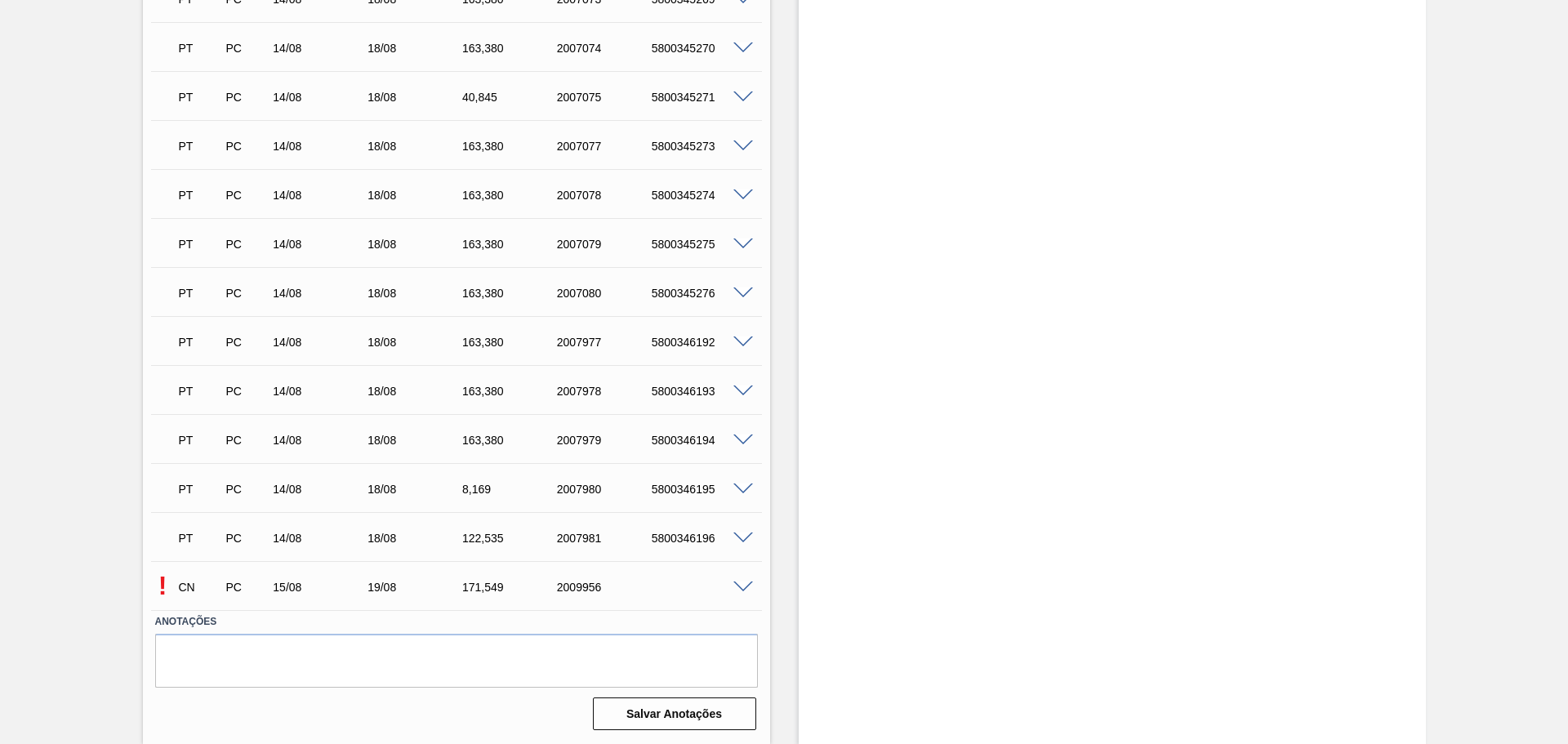
click at [741, 583] on span at bounding box center [743, 588] width 20 height 12
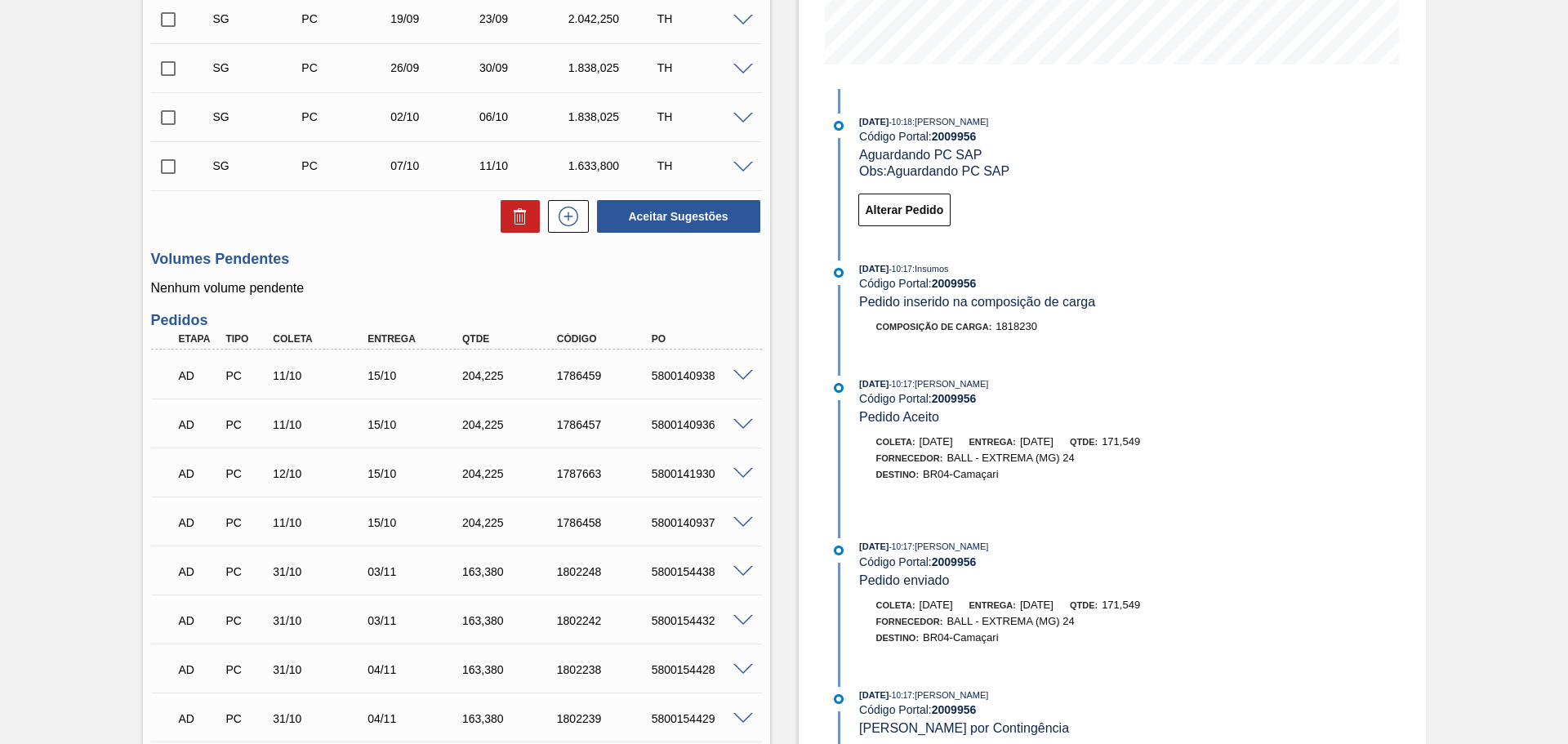
scroll to position [365, 0]
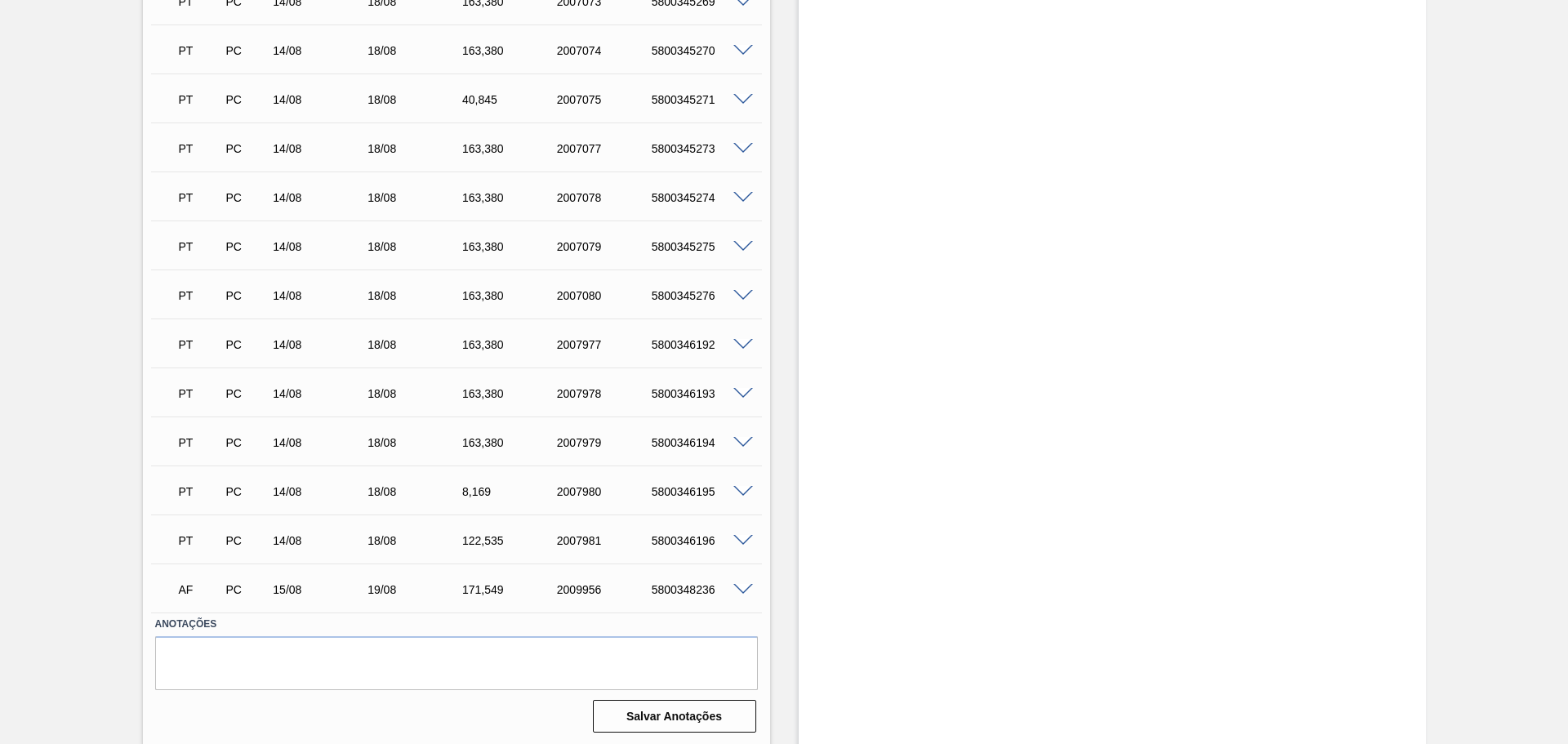
scroll to position [2407, 0]
click at [744, 586] on span at bounding box center [743, 588] width 20 height 12
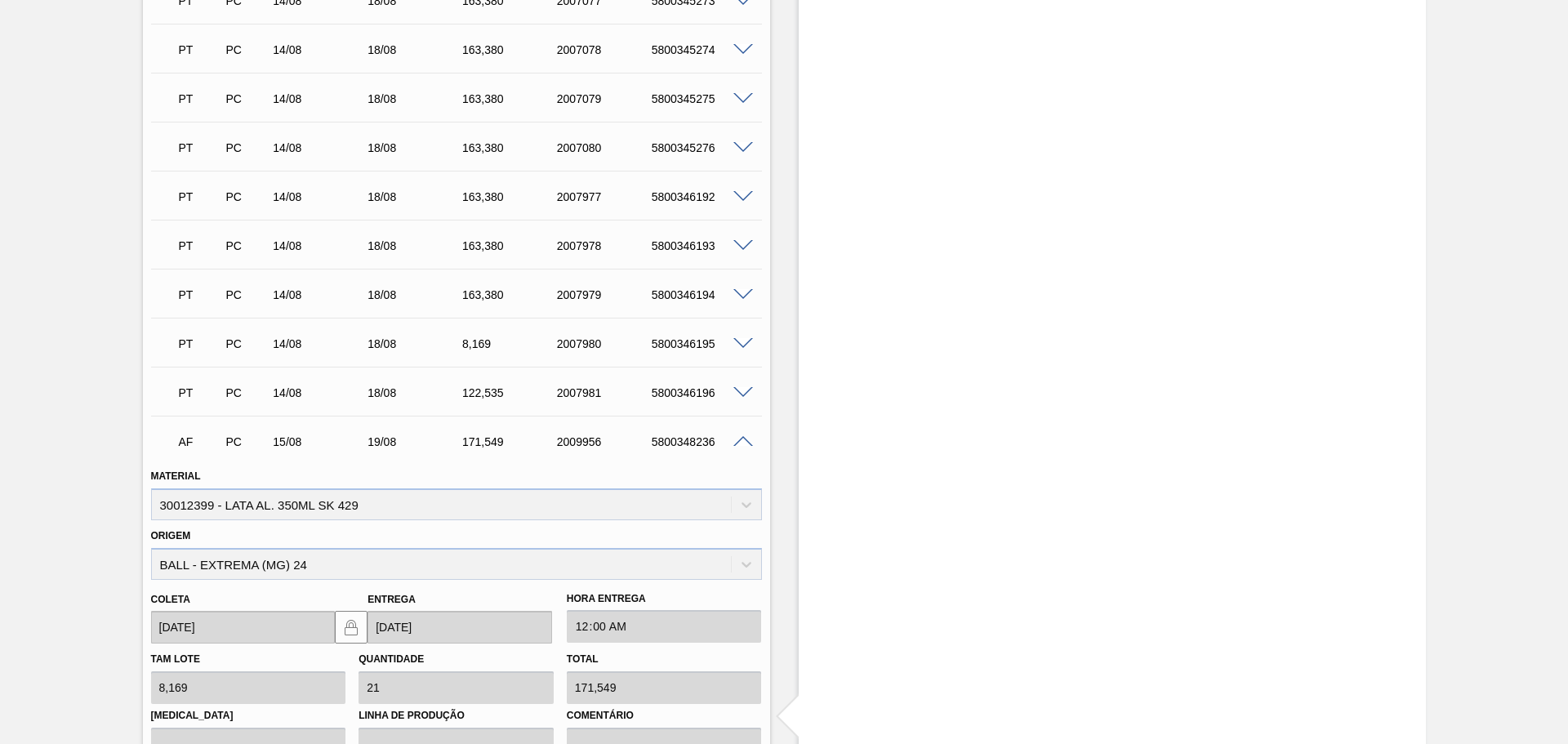
scroll to position [2544, 0]
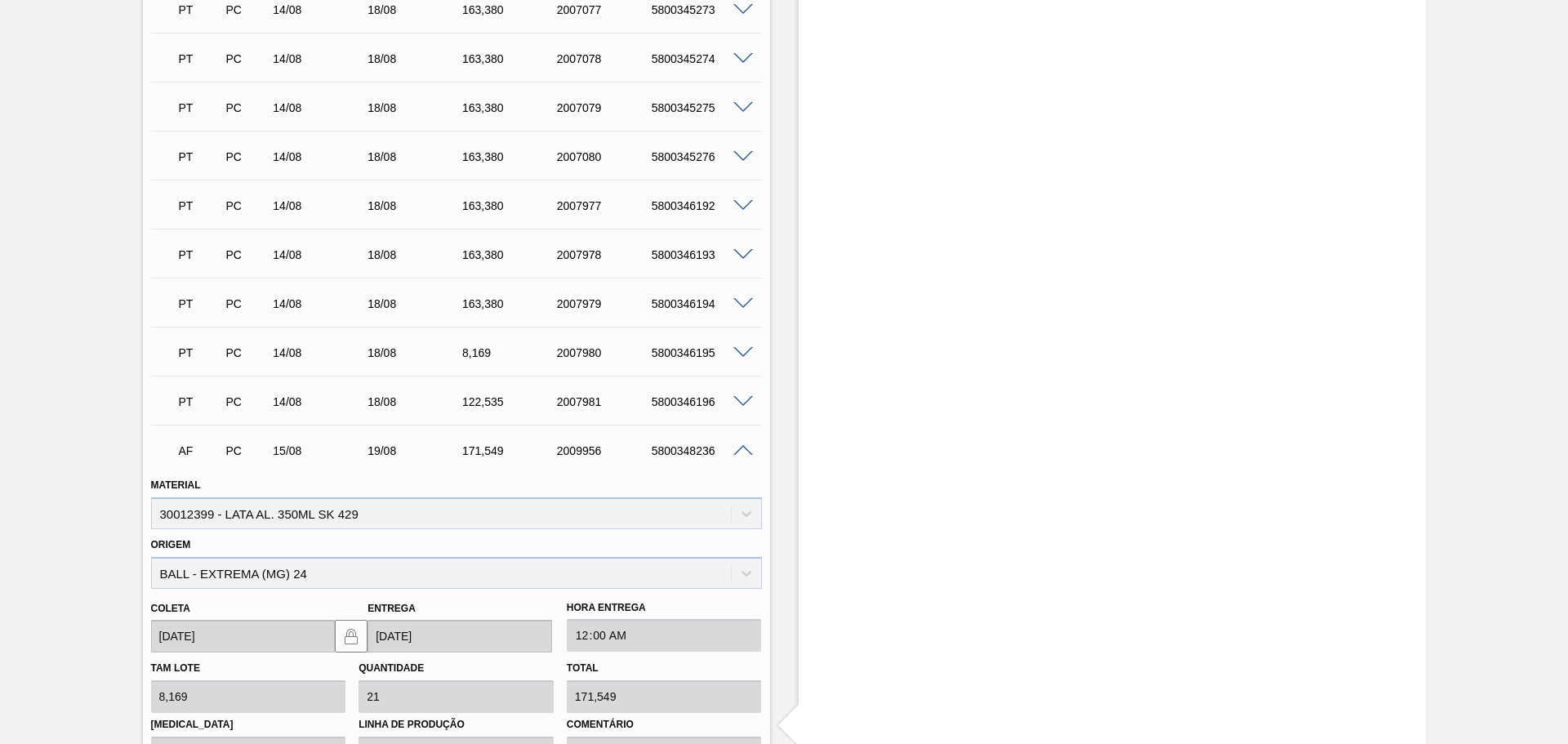
click at [683, 448] on div "5800348236" at bounding box center [701, 451] width 106 height 13
copy div "5800348236"
